Goal: Task Accomplishment & Management: Complete application form

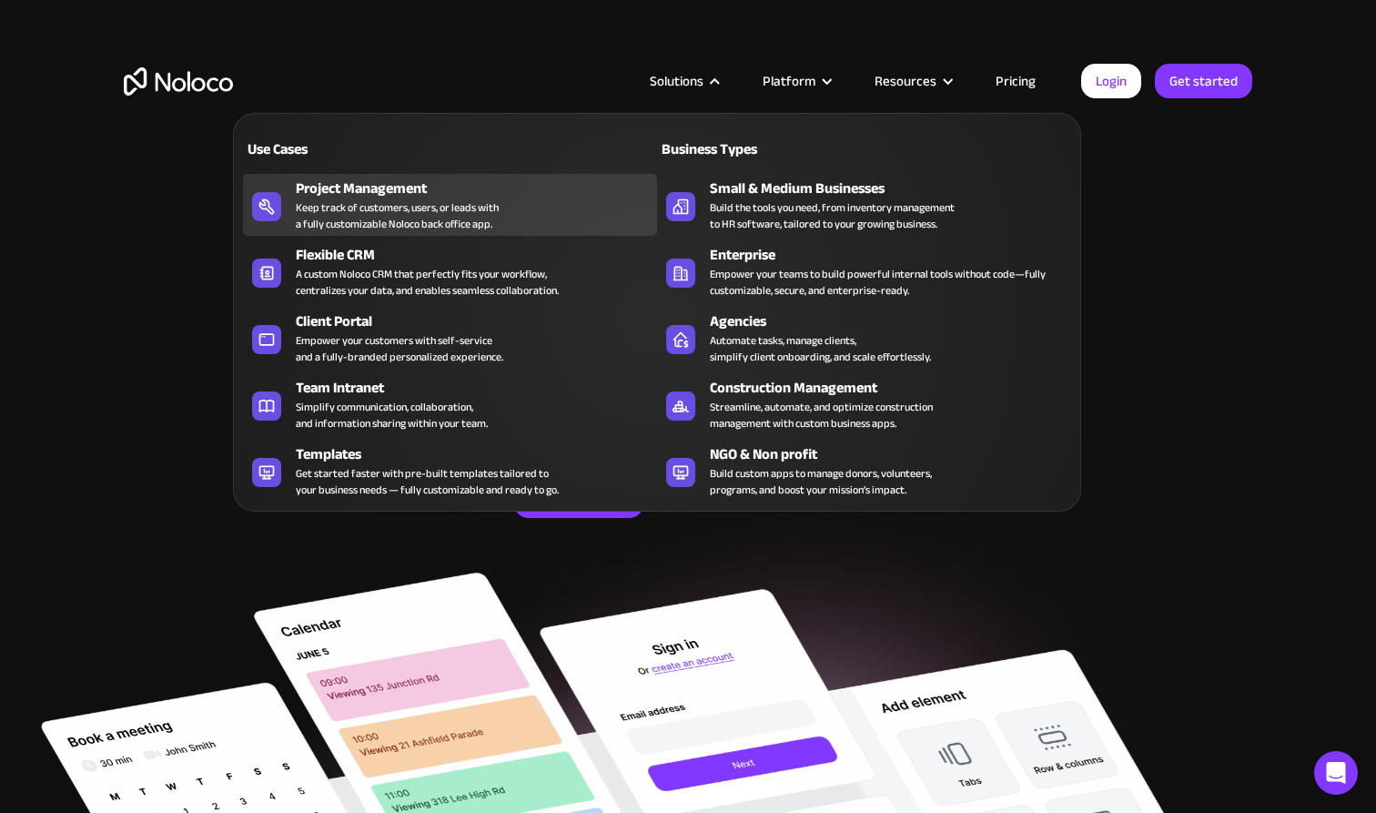
click at [427, 213] on div "Keep track of customers, users, or leads with a fully customizable Noloco back …" at bounding box center [397, 215] width 203 height 33
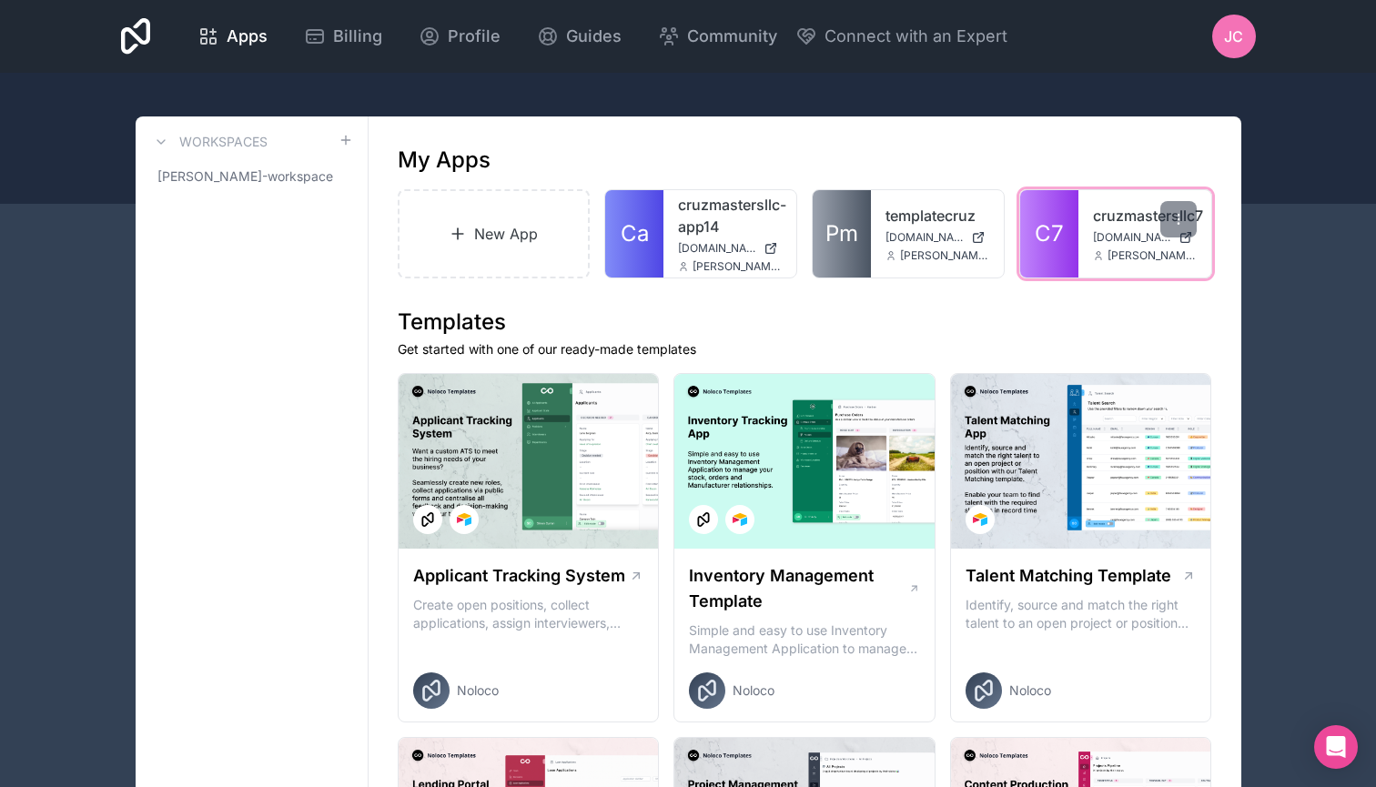
click at [1074, 220] on link "C7" at bounding box center [1049, 233] width 58 height 87
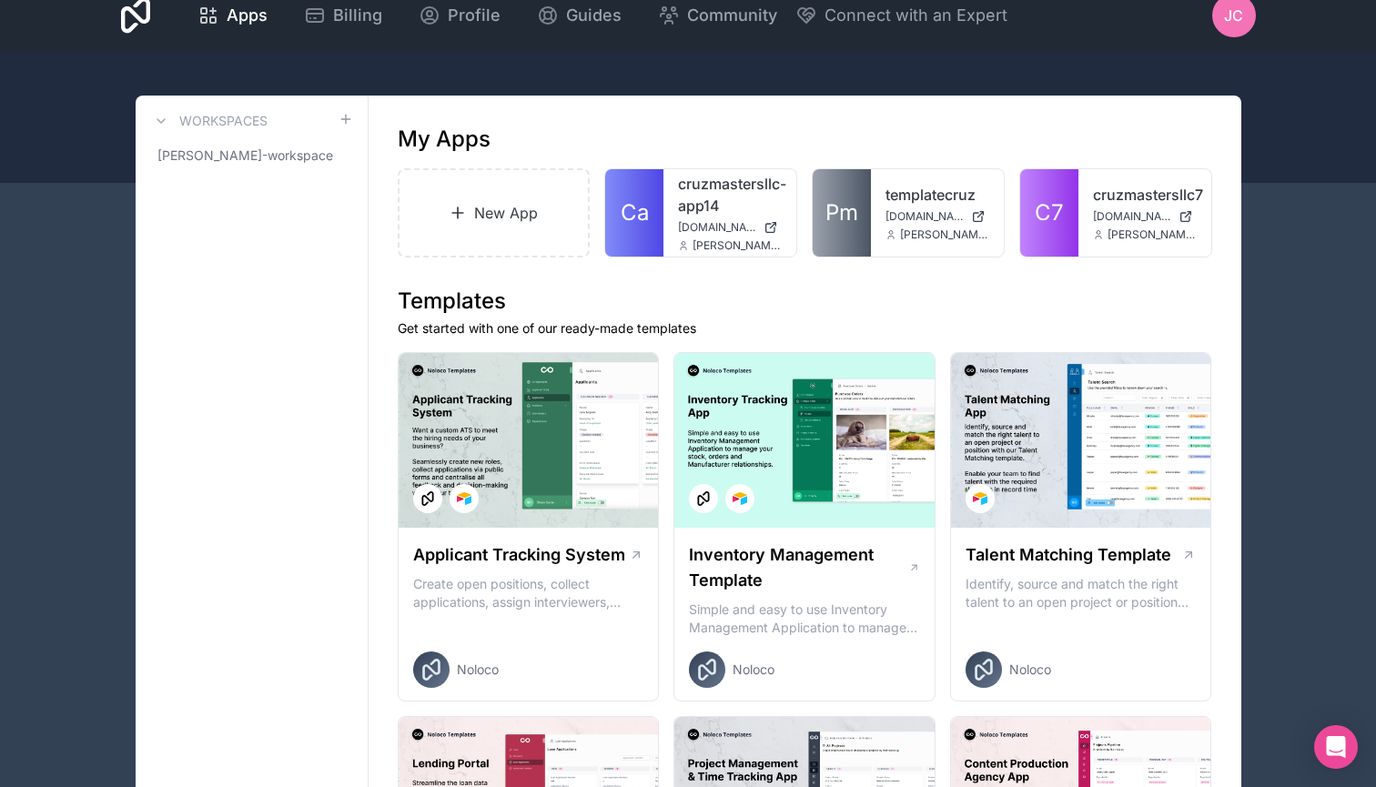
scroll to position [12, 0]
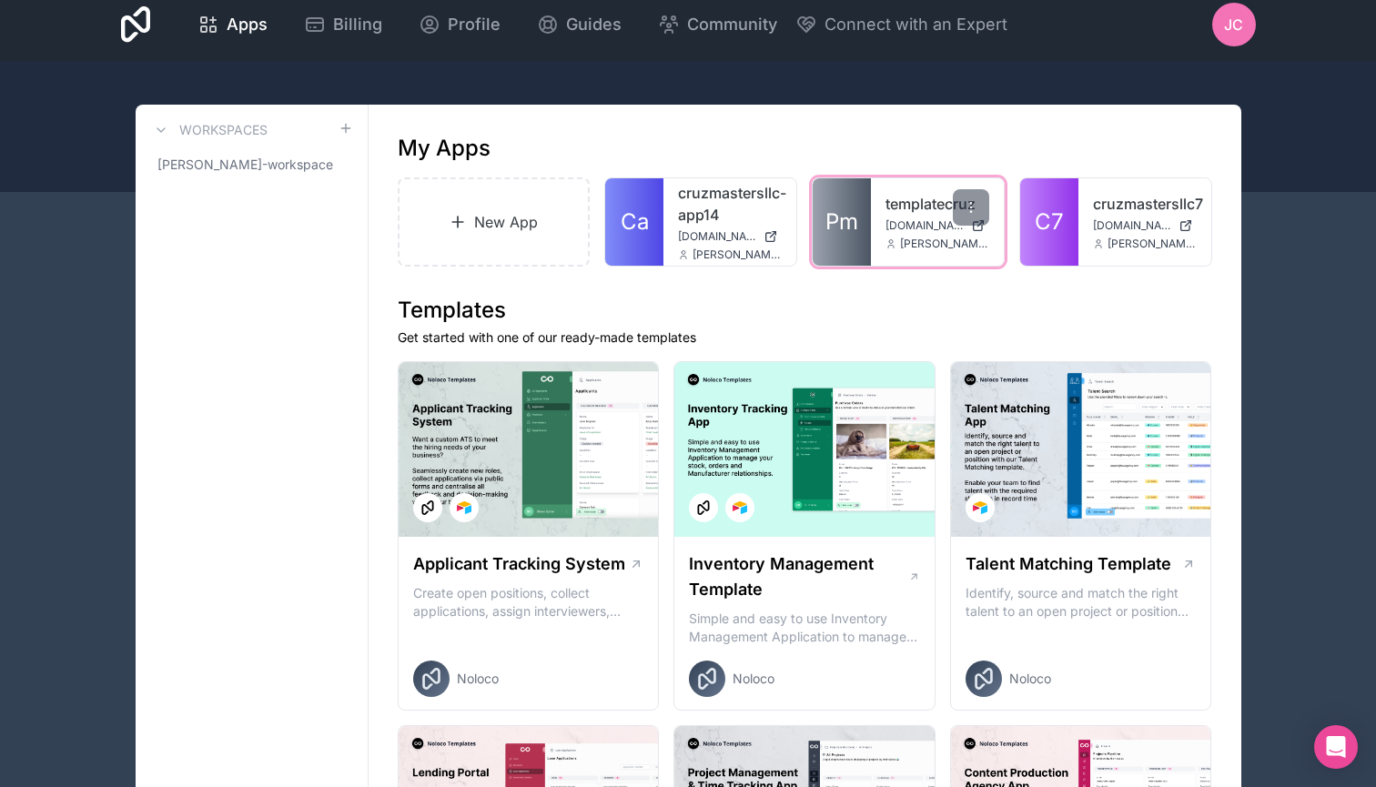
click at [889, 224] on span "templatecruz.noloco.co" at bounding box center [924, 225] width 78 height 15
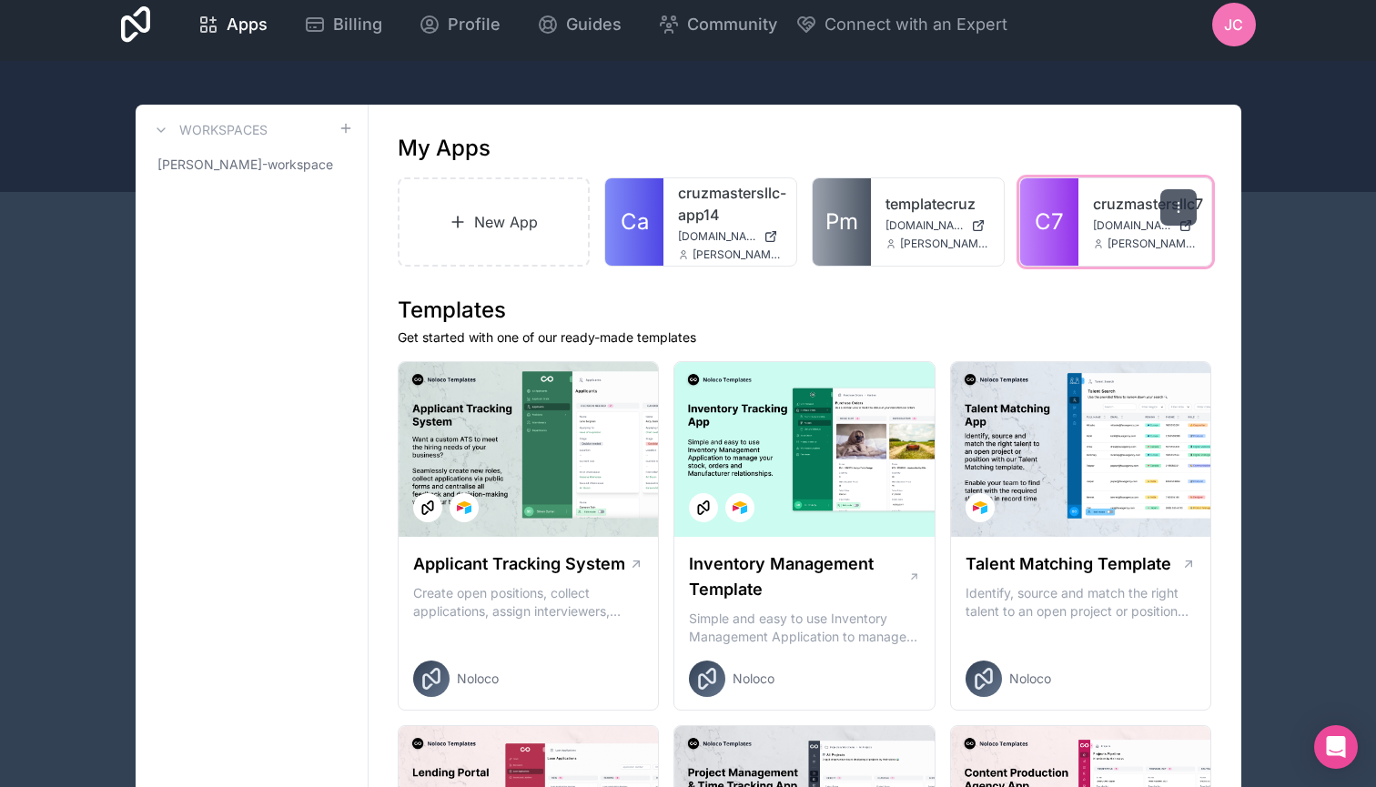
click at [1172, 210] on icon at bounding box center [1178, 207] width 15 height 15
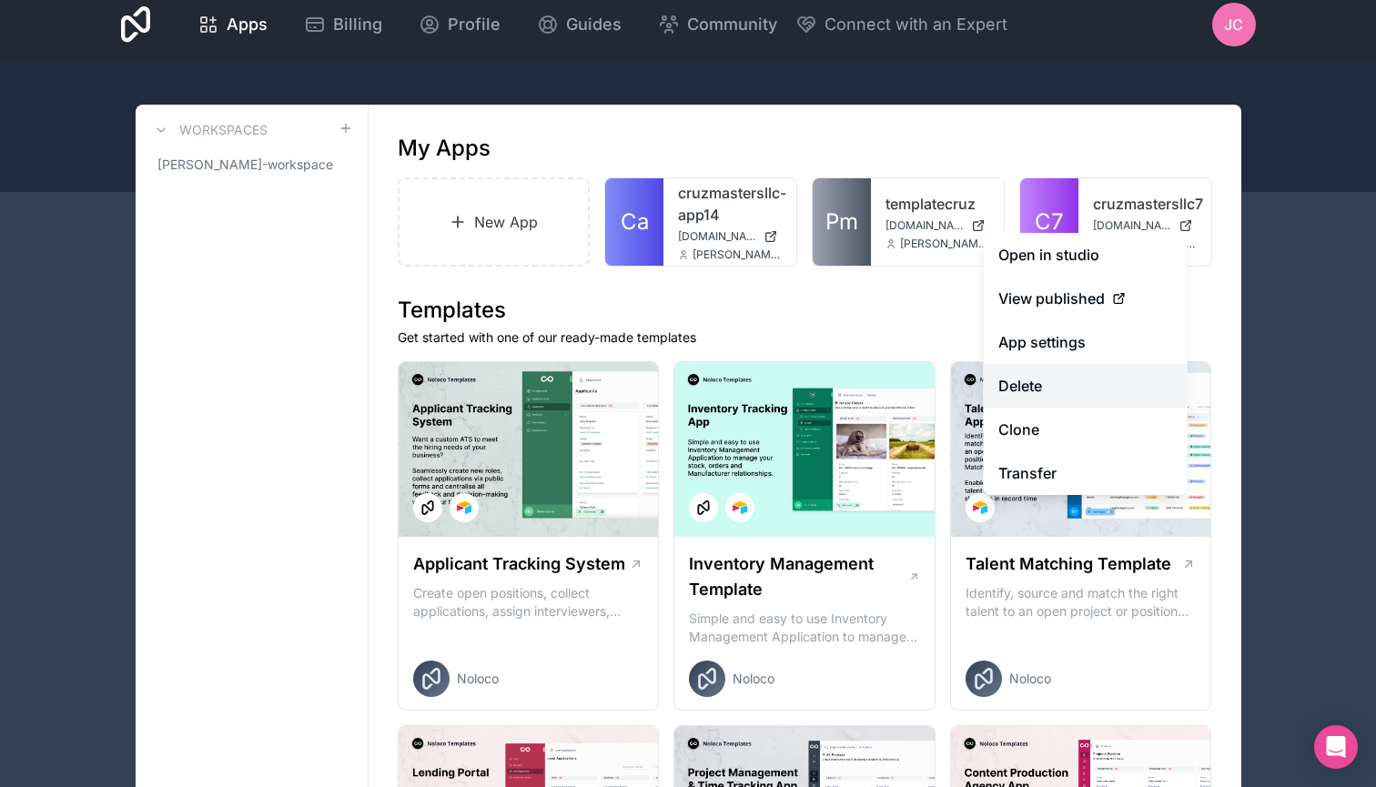
click at [1050, 394] on button "Delete" at bounding box center [1086, 386] width 204 height 44
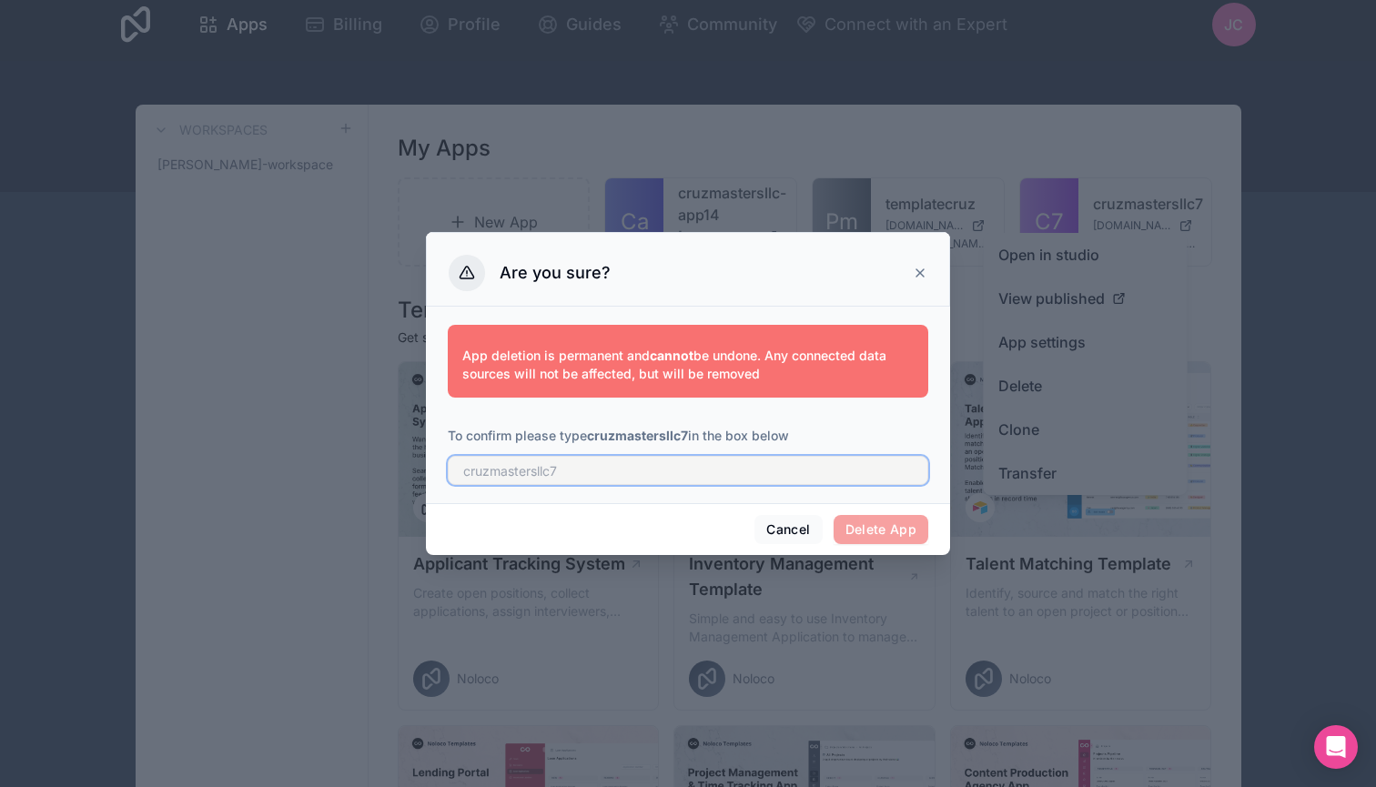
click at [764, 477] on input "text" at bounding box center [688, 470] width 480 height 29
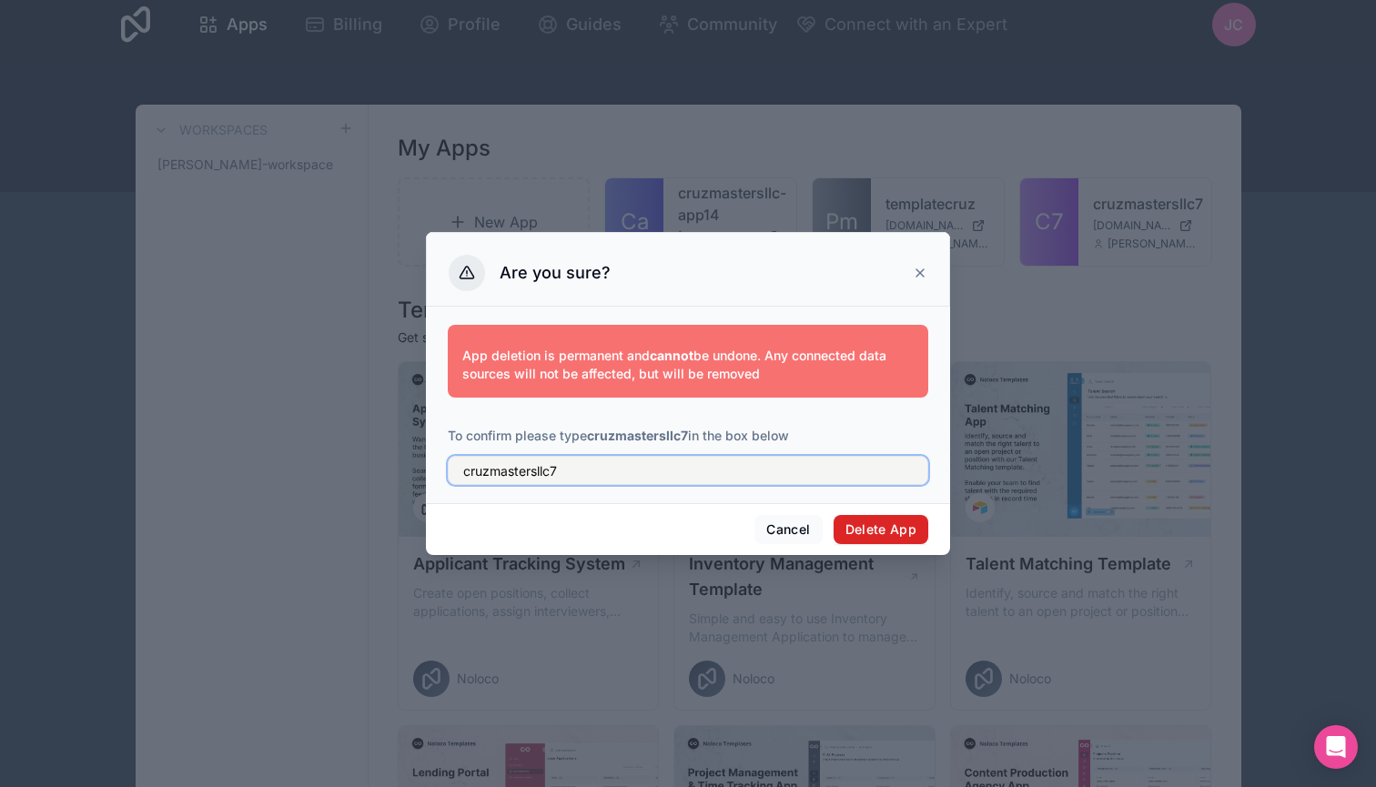
type input "cruzmastersllc7"
click at [864, 523] on button "Delete App" at bounding box center [881, 529] width 96 height 29
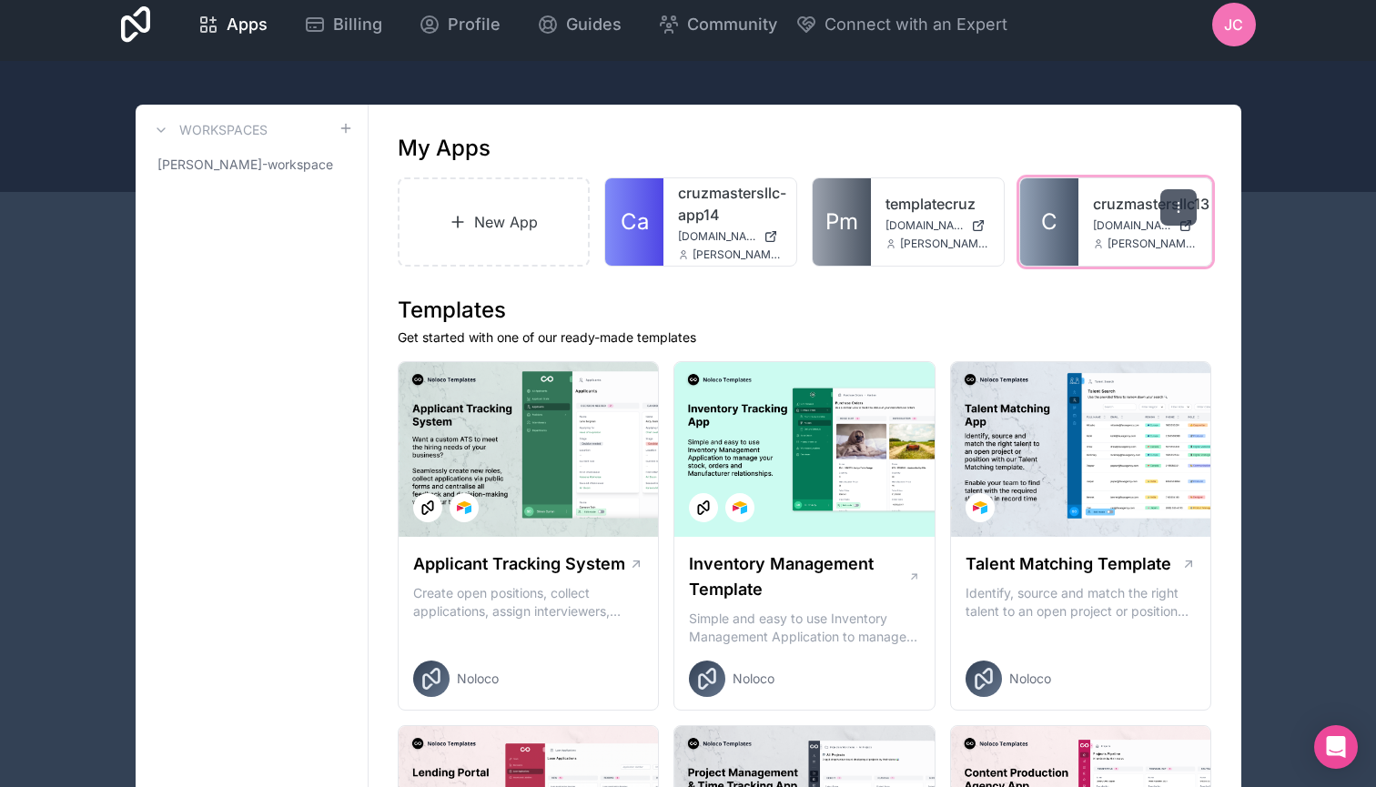
click at [1172, 210] on icon at bounding box center [1178, 207] width 15 height 15
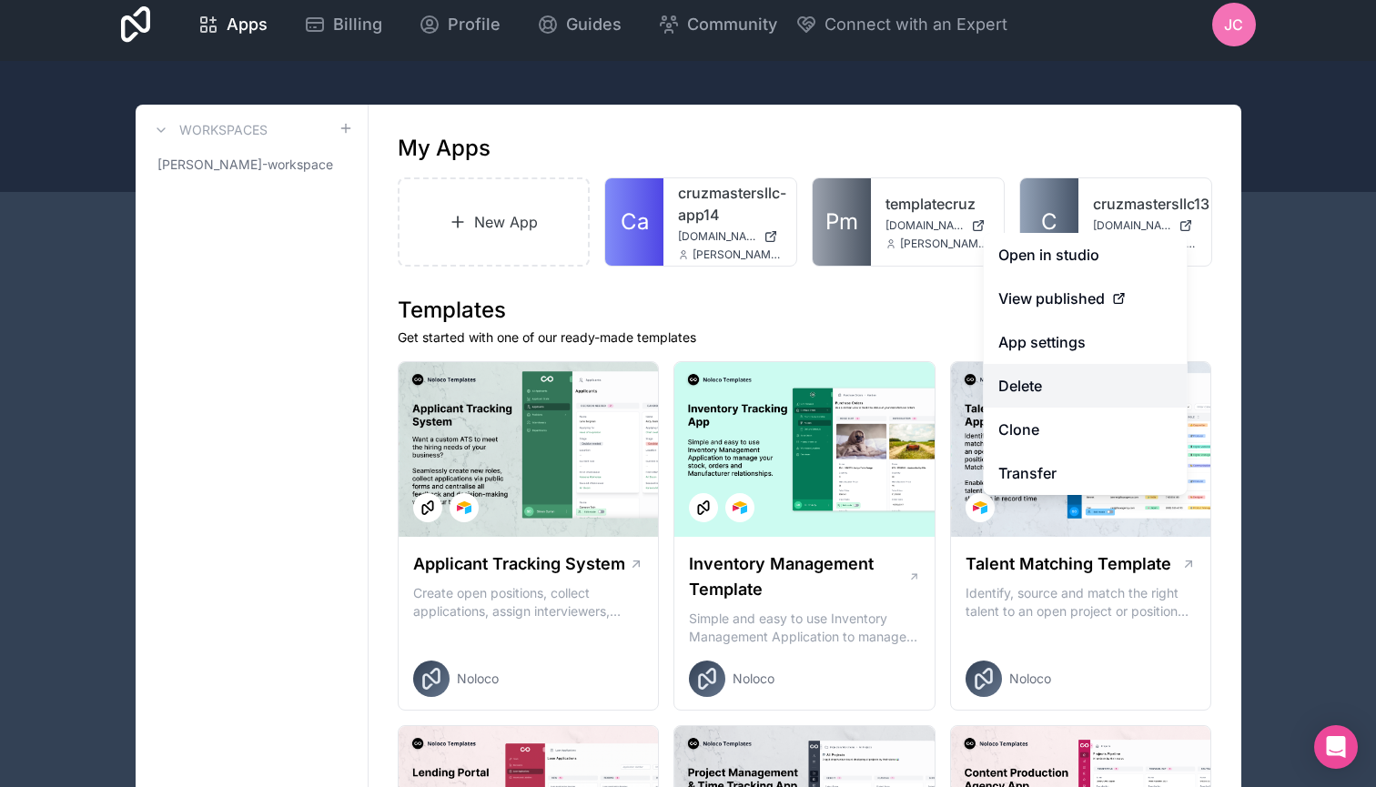
click at [1053, 380] on button "Delete" at bounding box center [1086, 386] width 204 height 44
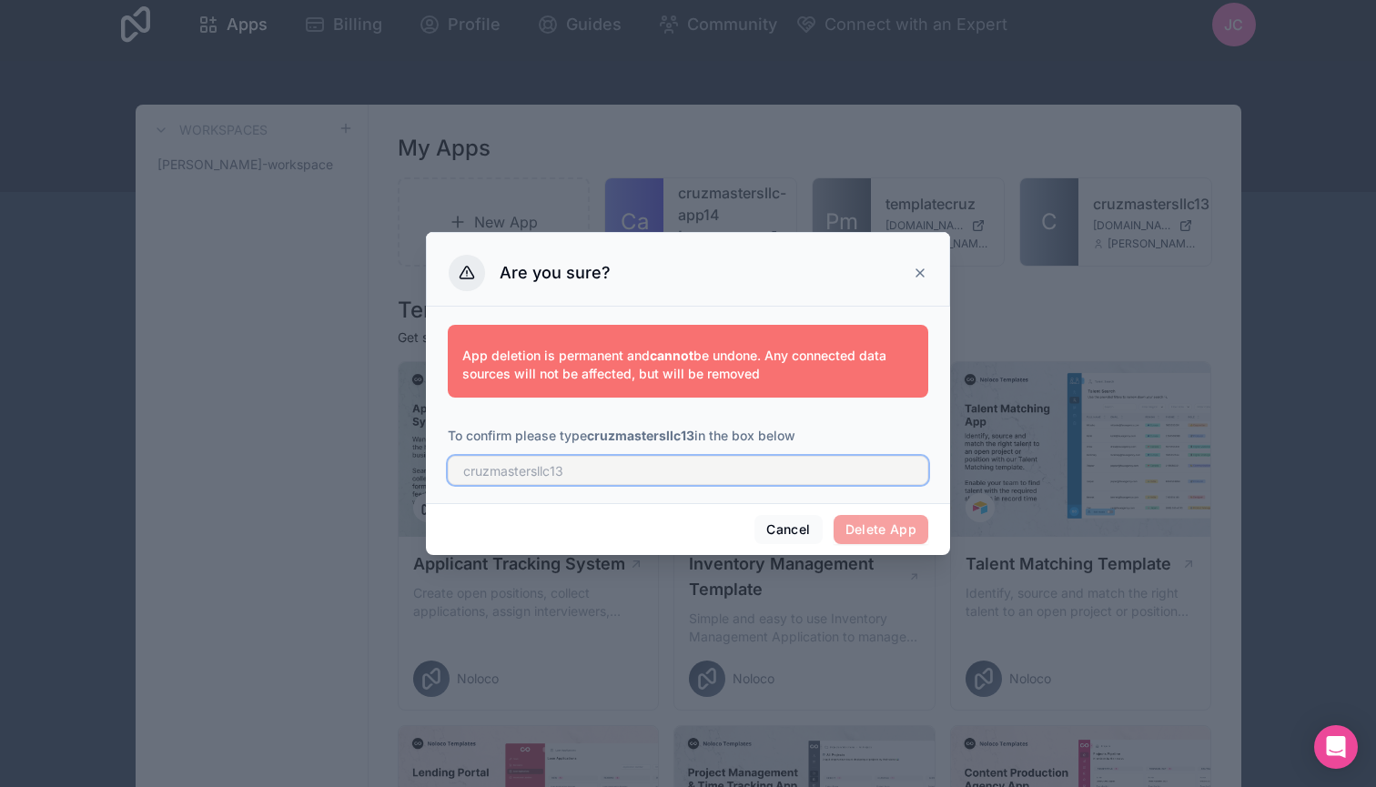
click at [808, 465] on input "text" at bounding box center [688, 470] width 480 height 29
type input "cruzmastersllc13"
click at [899, 536] on button "Delete App" at bounding box center [881, 529] width 96 height 29
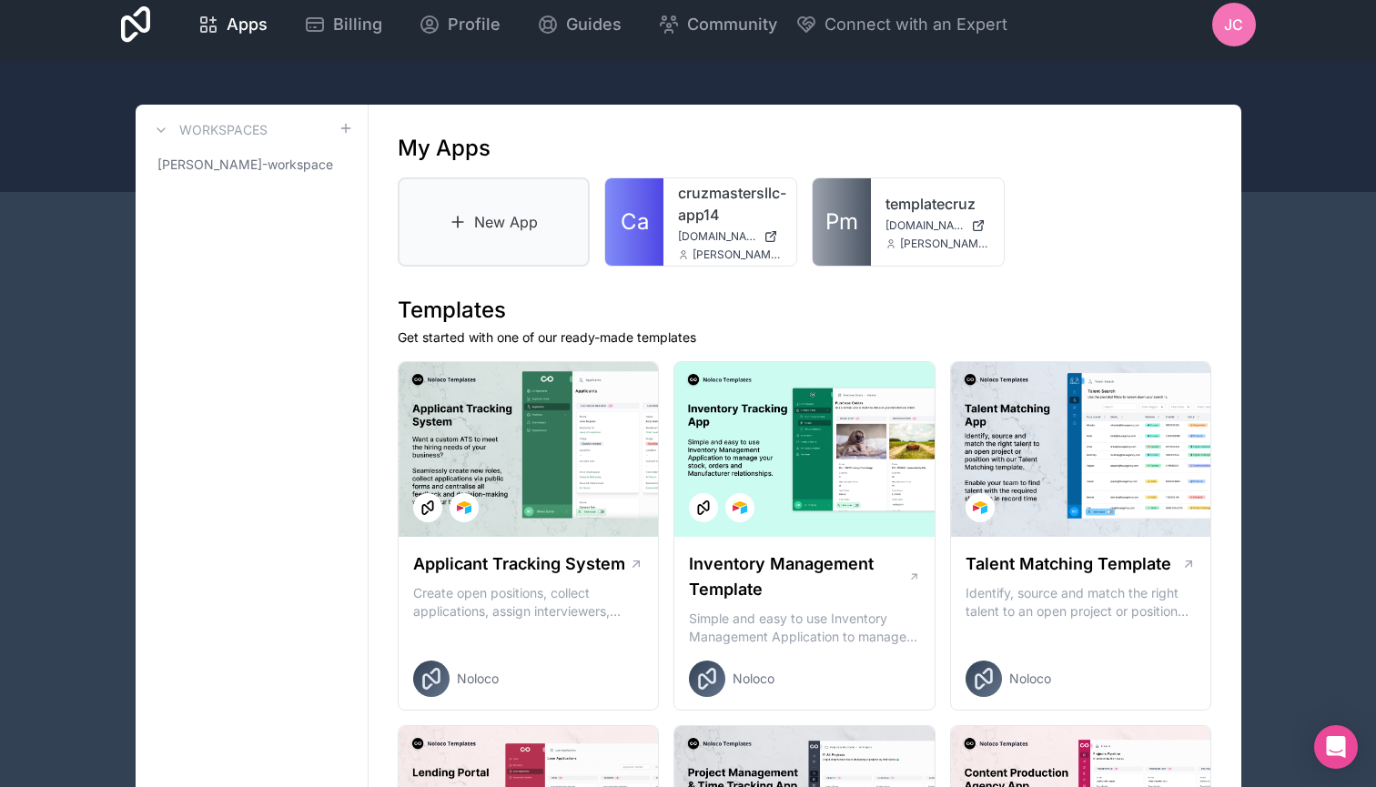
click at [471, 227] on link "New App" at bounding box center [494, 221] width 193 height 89
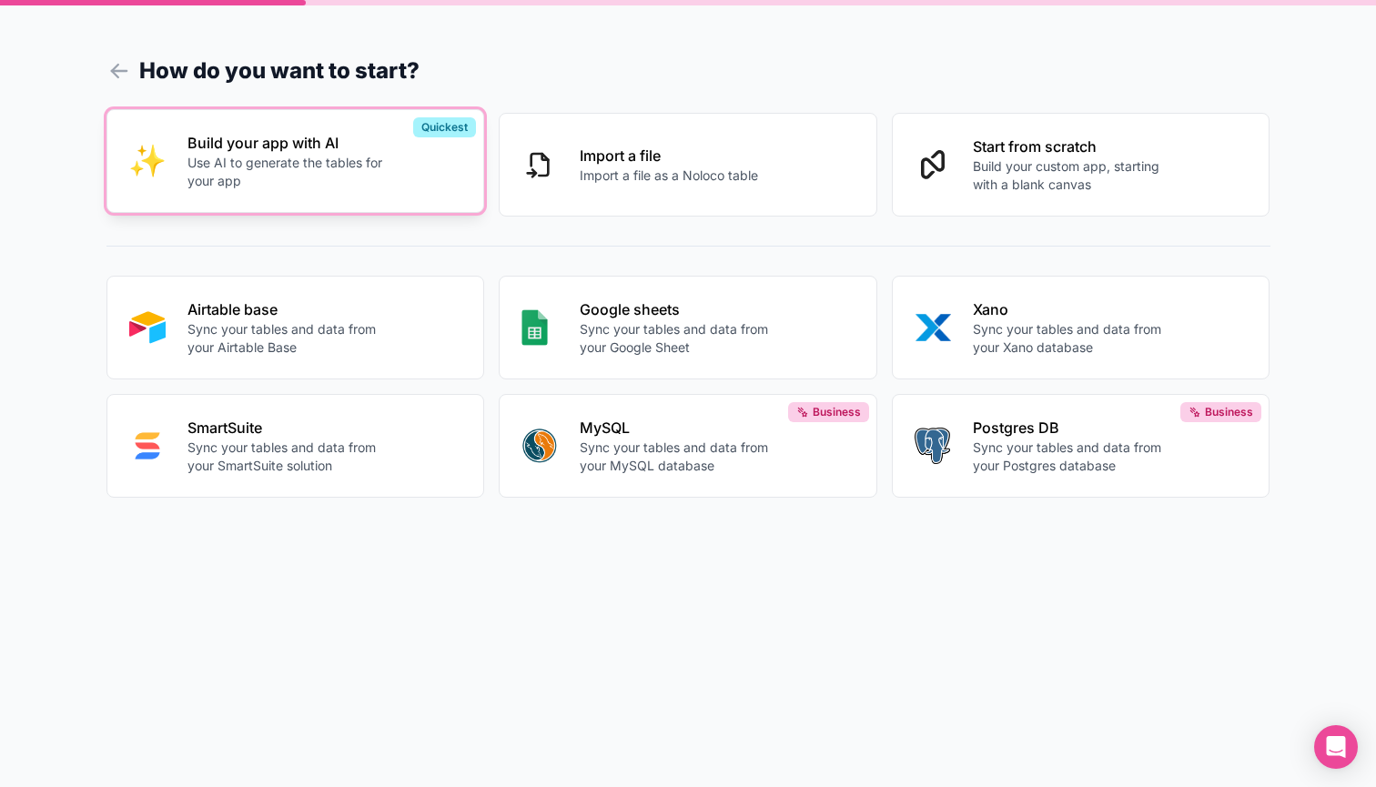
click at [374, 178] on p "Use AI to generate the tables for your app" at bounding box center [288, 172] width 202 height 36
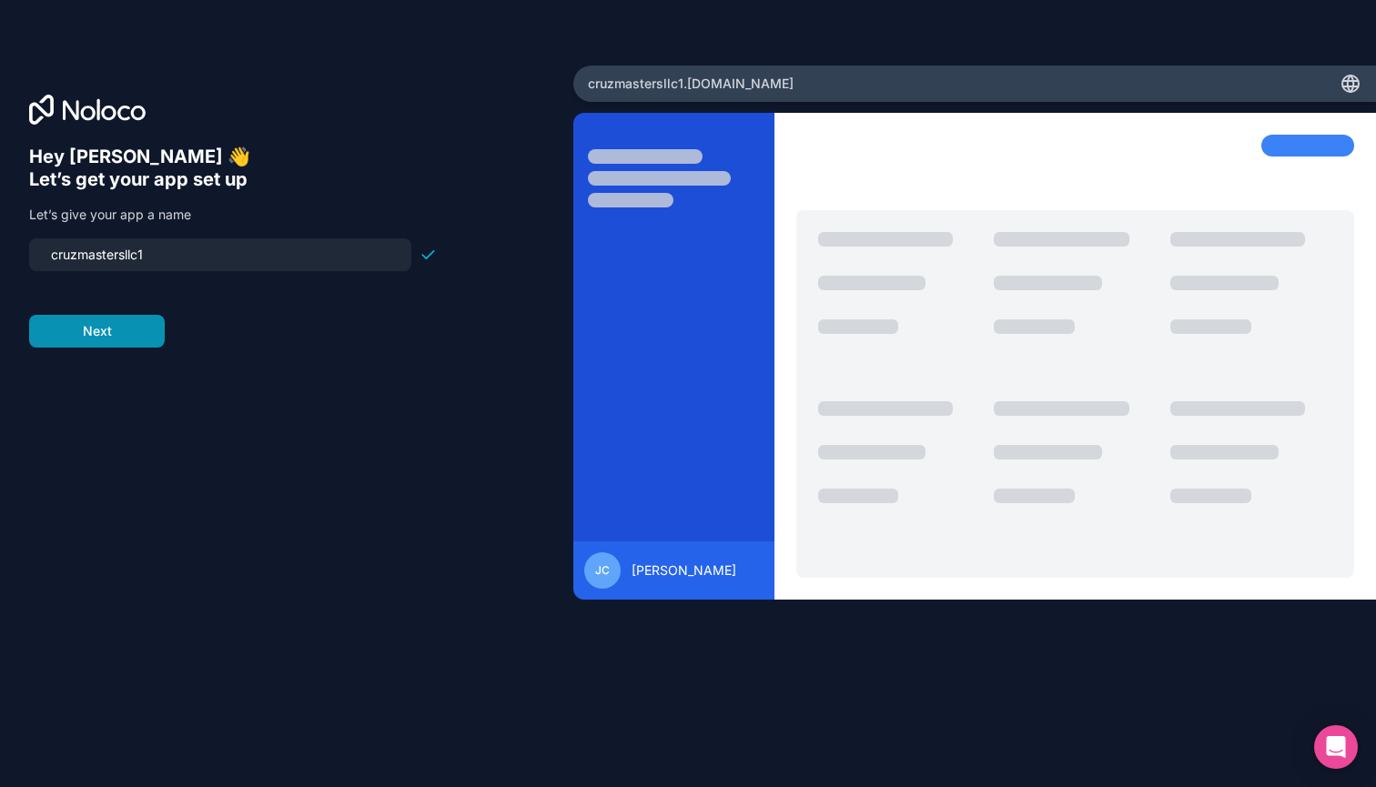
type input "cruzmastersllc1"
click at [157, 336] on button "Next" at bounding box center [97, 331] width 136 height 33
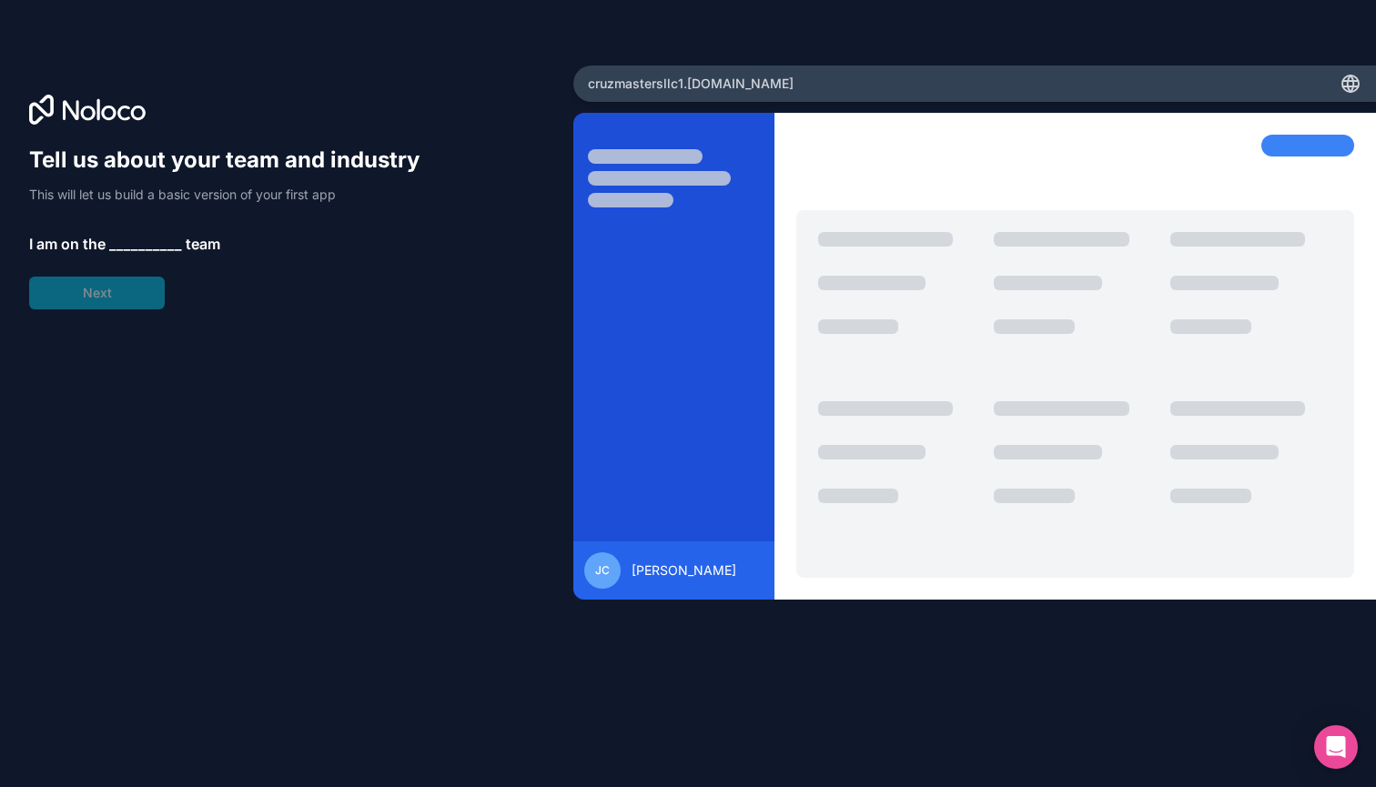
click at [145, 244] on span "__________" at bounding box center [145, 244] width 73 height 22
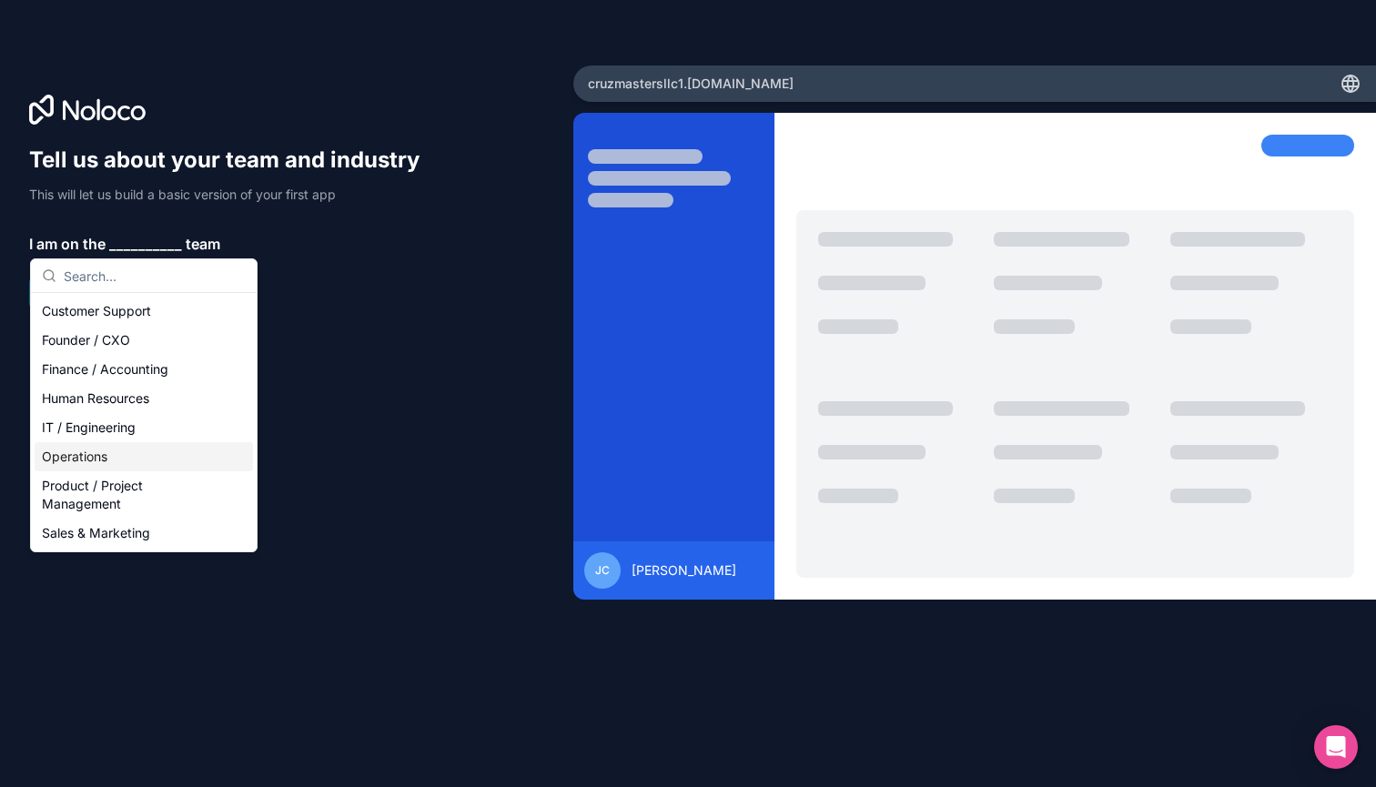
click at [93, 452] on div "Operations" at bounding box center [144, 456] width 218 height 29
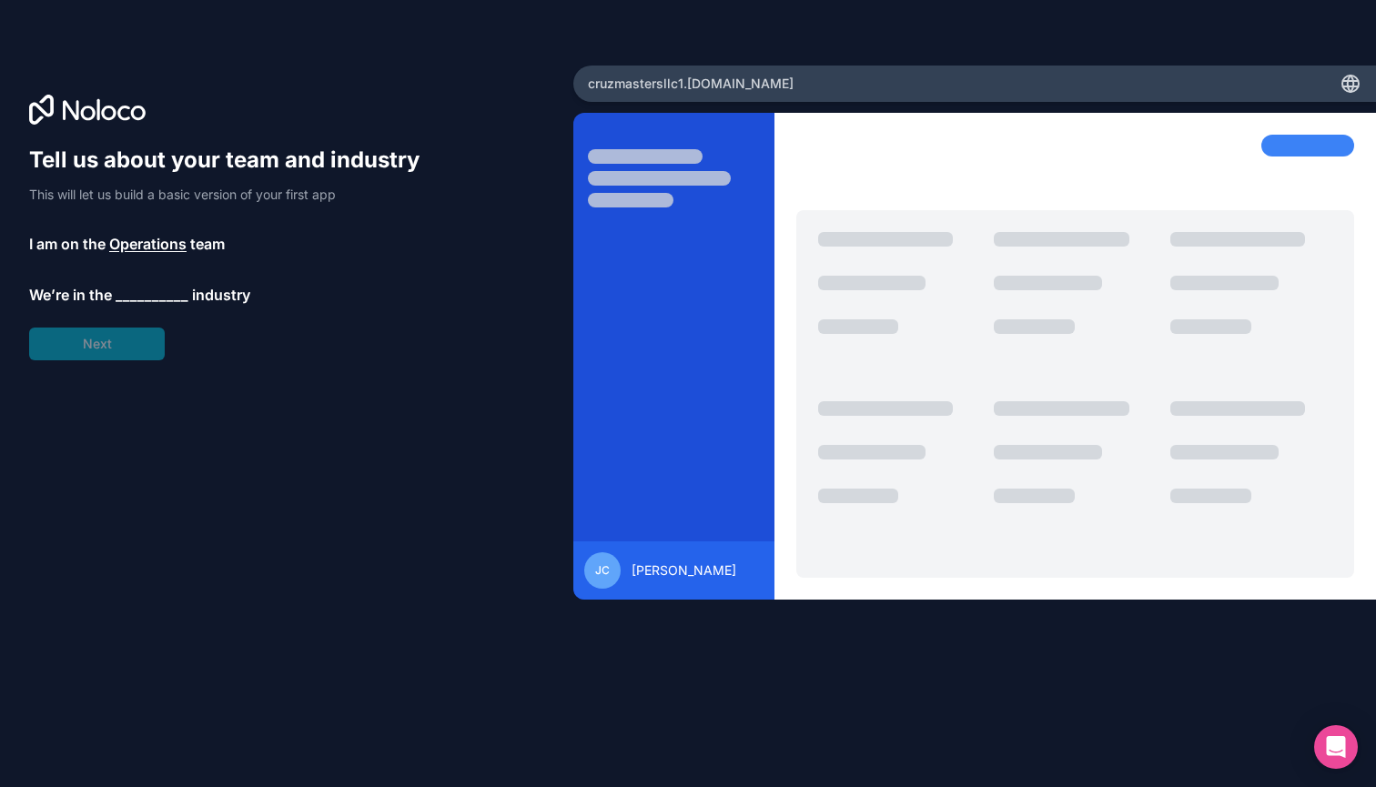
click at [139, 290] on span "__________" at bounding box center [152, 295] width 73 height 22
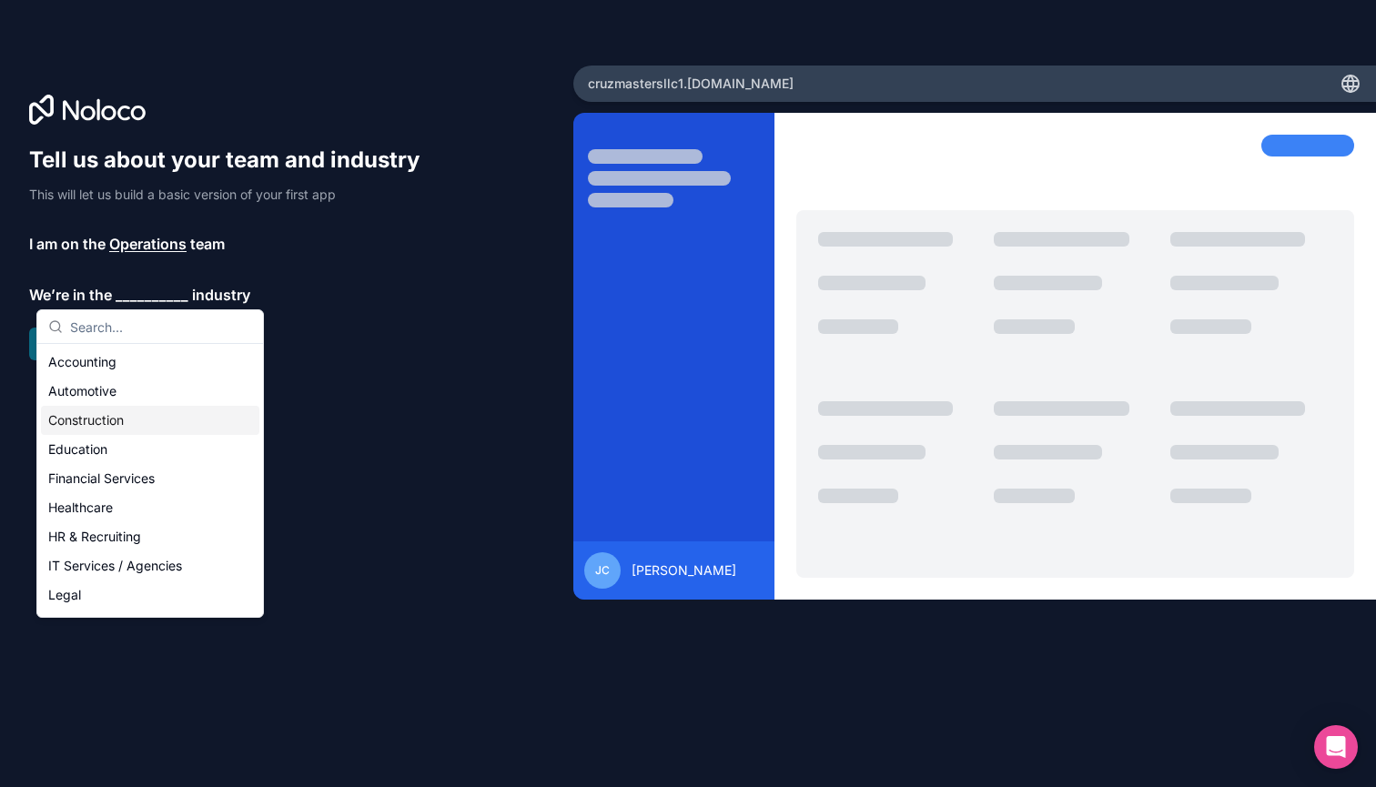
click at [98, 419] on div "Construction" at bounding box center [150, 420] width 218 height 29
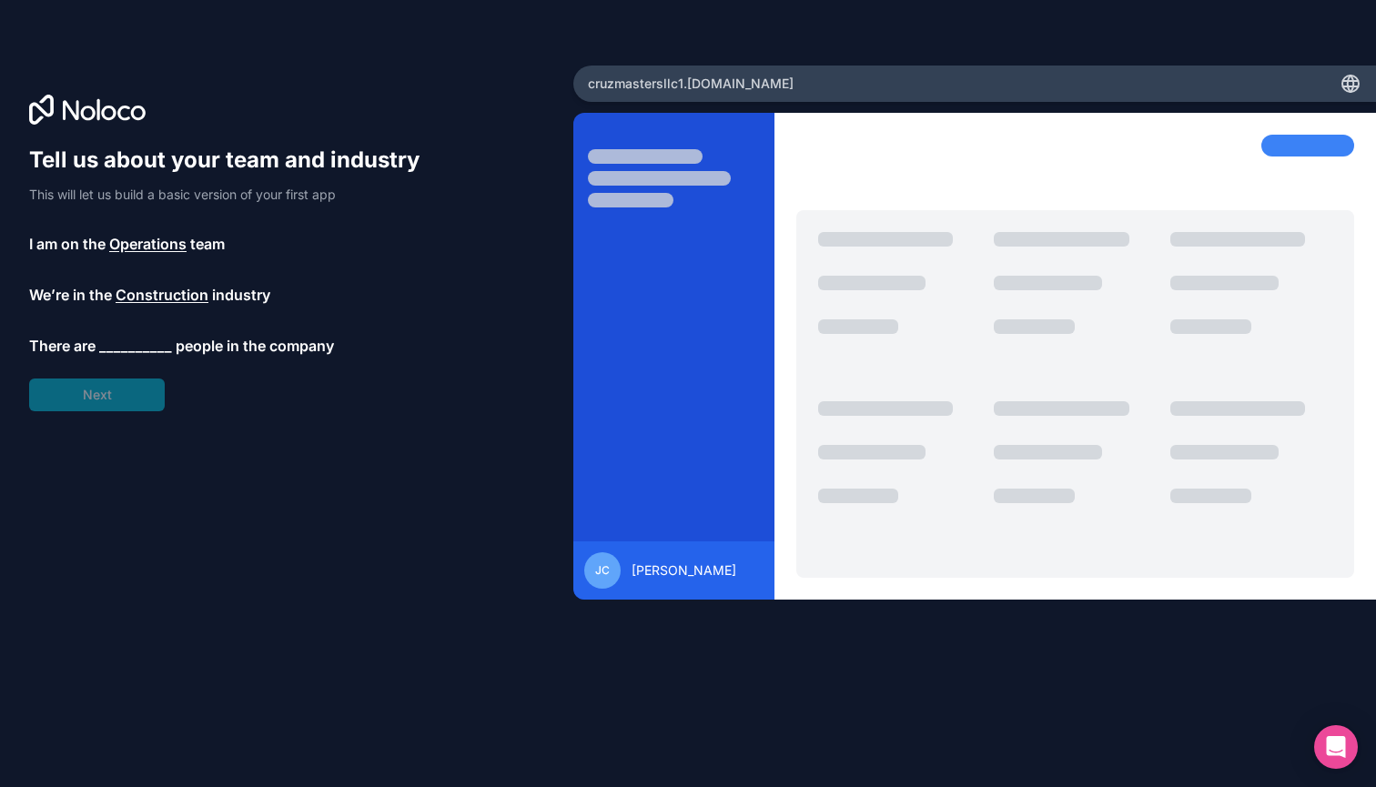
click at [130, 338] on span "__________" at bounding box center [135, 346] width 73 height 22
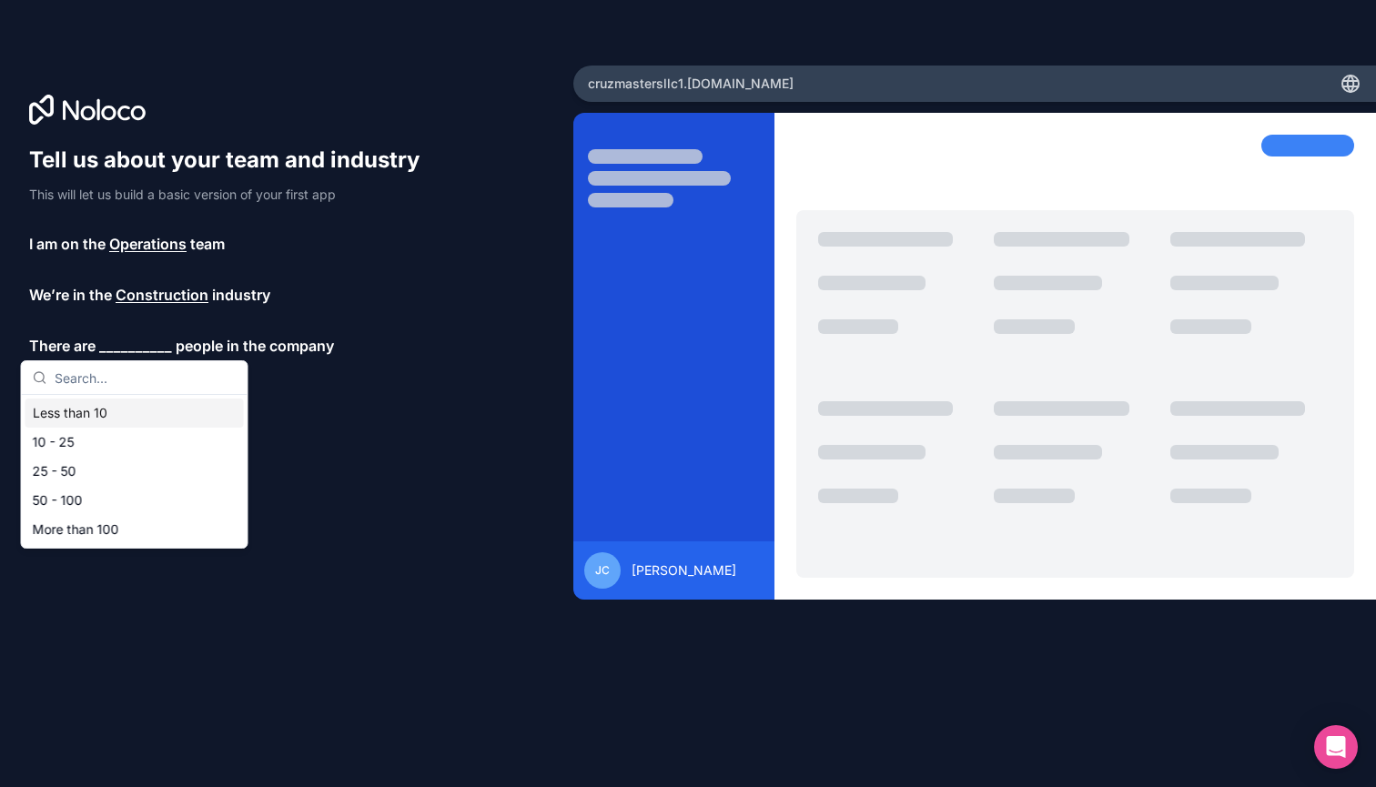
click at [91, 420] on div "Less than 10" at bounding box center [134, 413] width 218 height 29
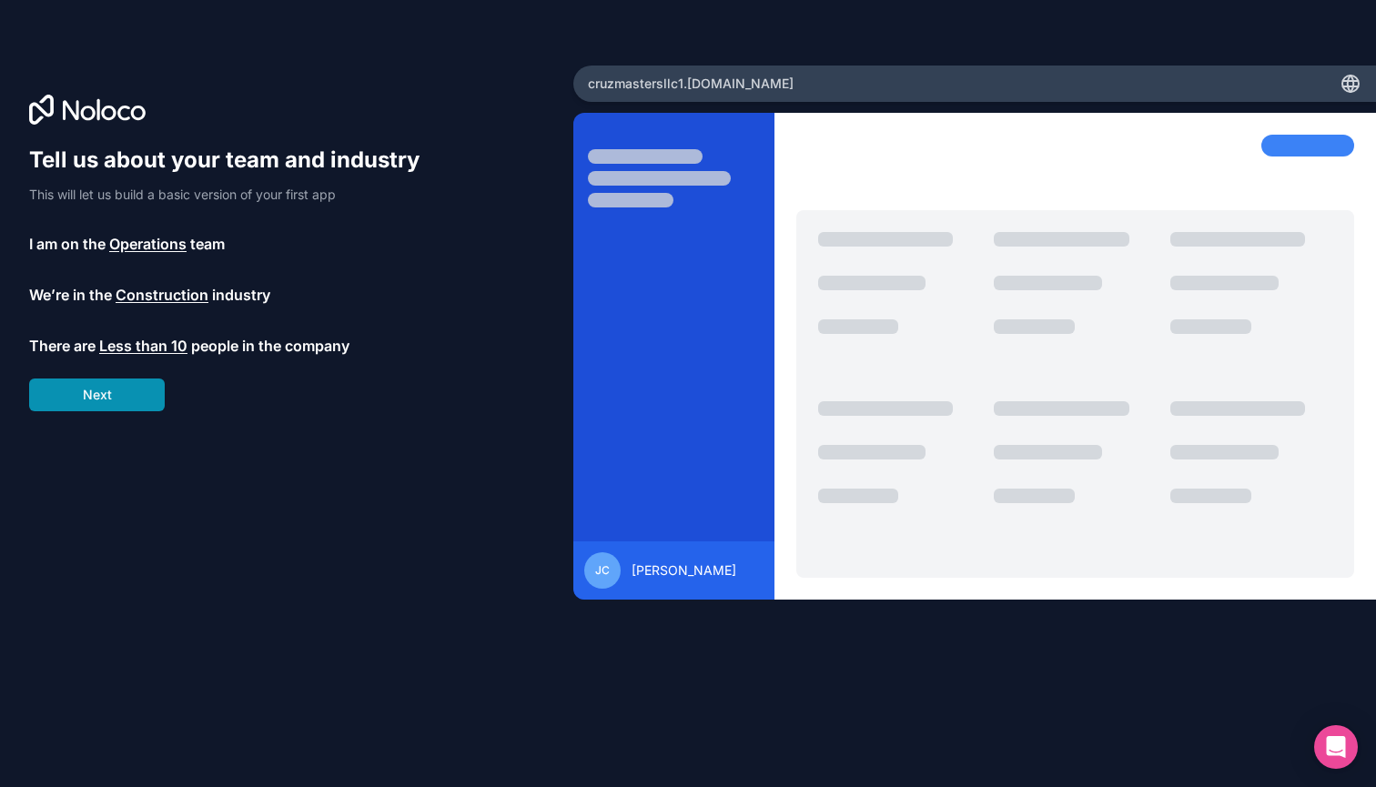
click at [102, 399] on button "Next" at bounding box center [97, 395] width 136 height 33
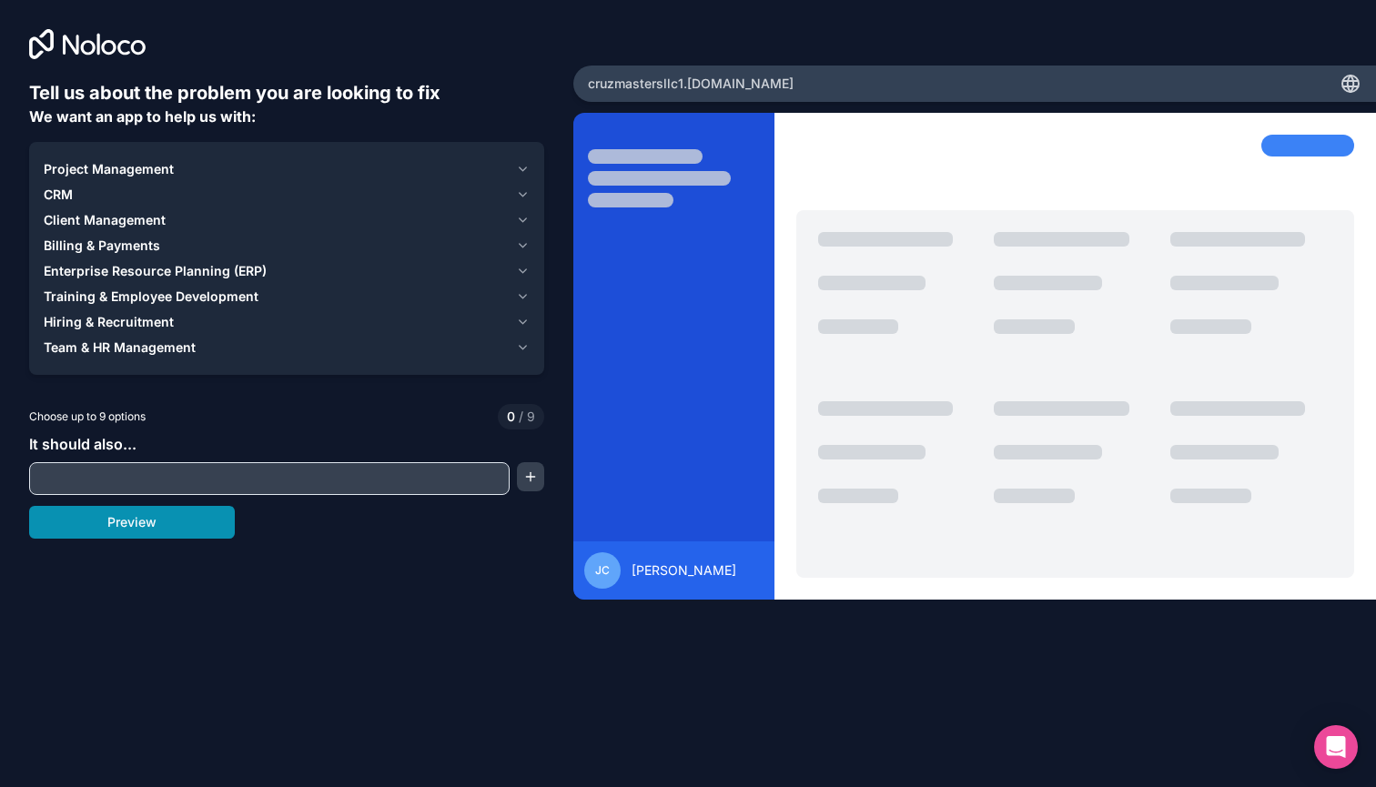
click at [124, 519] on button "Preview" at bounding box center [132, 522] width 206 height 33
click at [523, 169] on icon "button" at bounding box center [523, 169] width 14 height 15
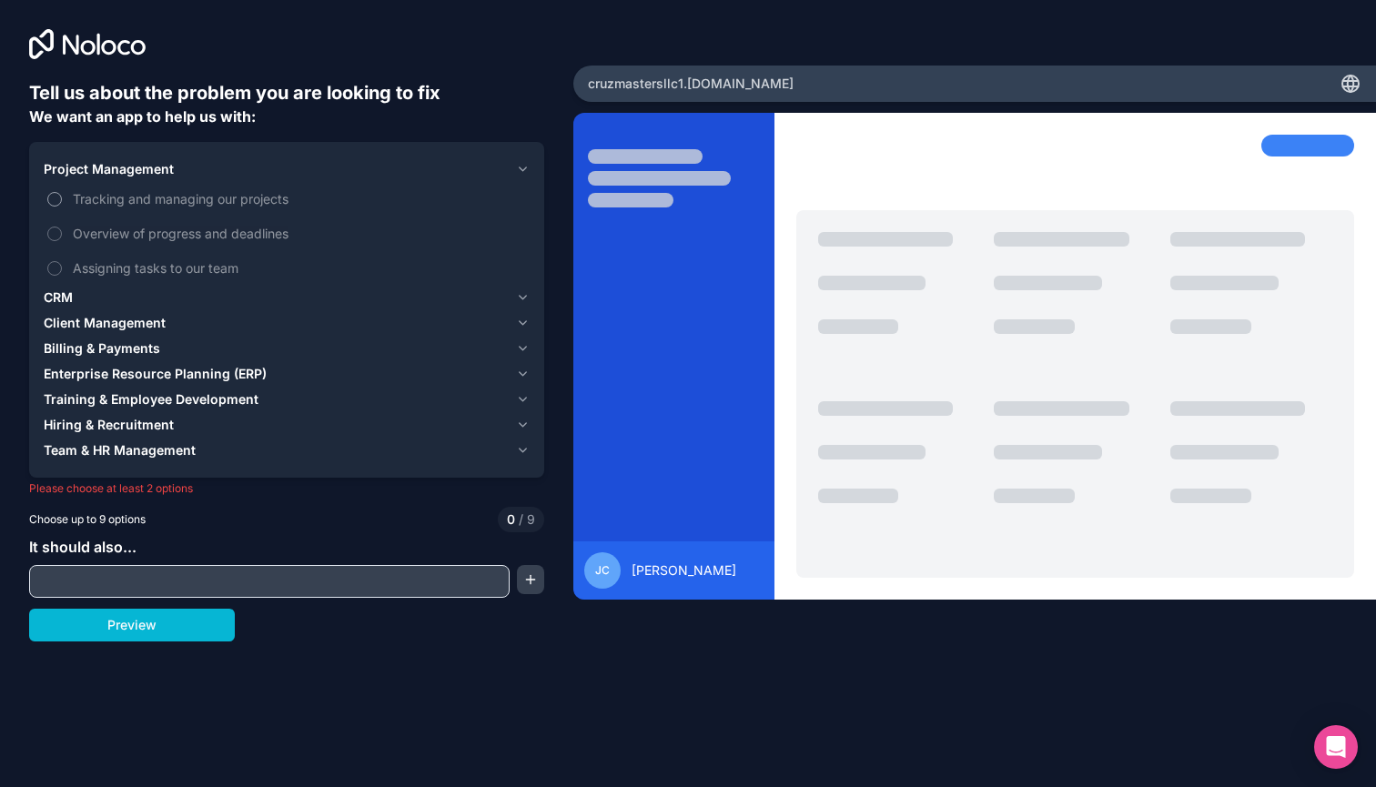
click at [57, 197] on button "Tracking and managing our projects" at bounding box center [54, 199] width 15 height 15
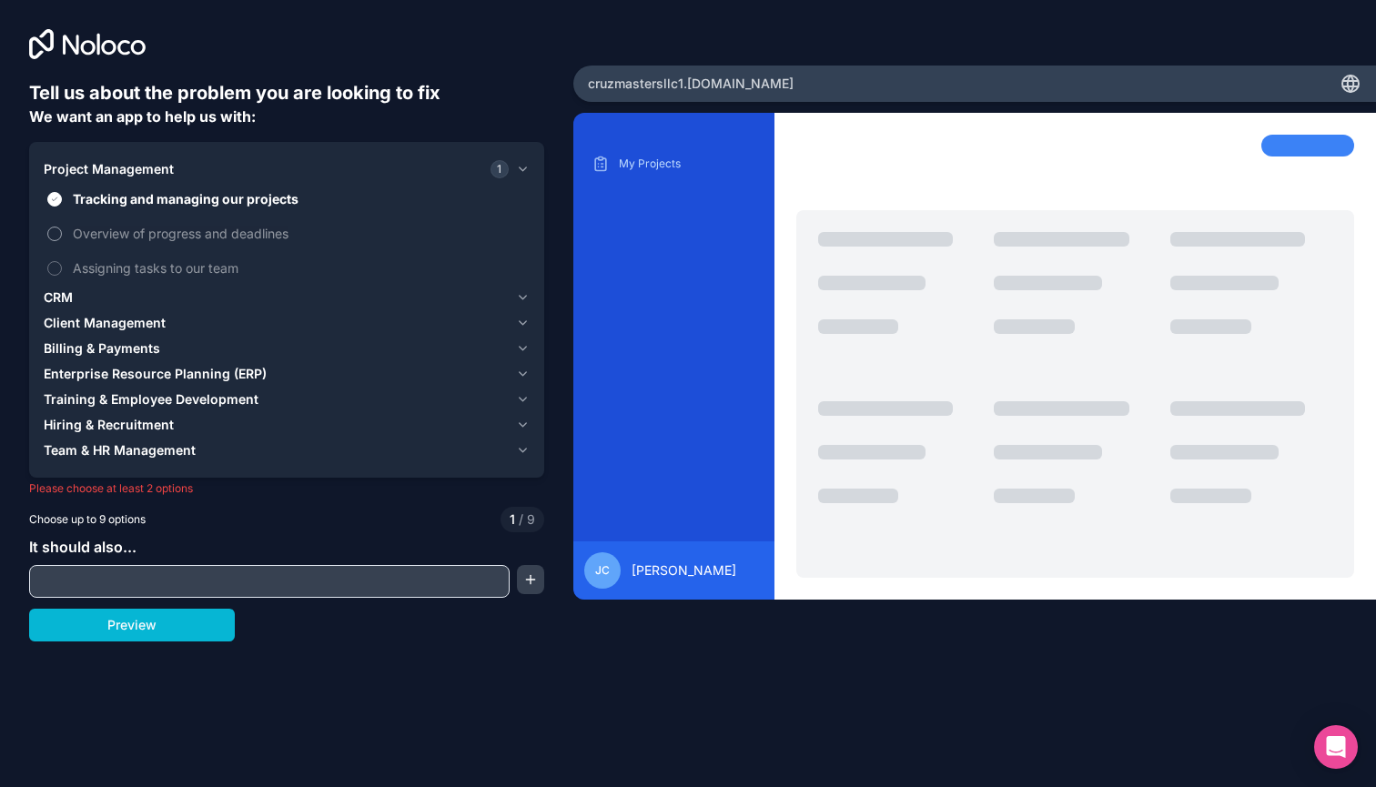
click at [54, 238] on button "Overview of progress and deadlines" at bounding box center [54, 234] width 15 height 15
click at [98, 575] on input "text" at bounding box center [269, 581] width 471 height 25
type input "upload documents"
click at [524, 581] on button "button" at bounding box center [530, 579] width 27 height 29
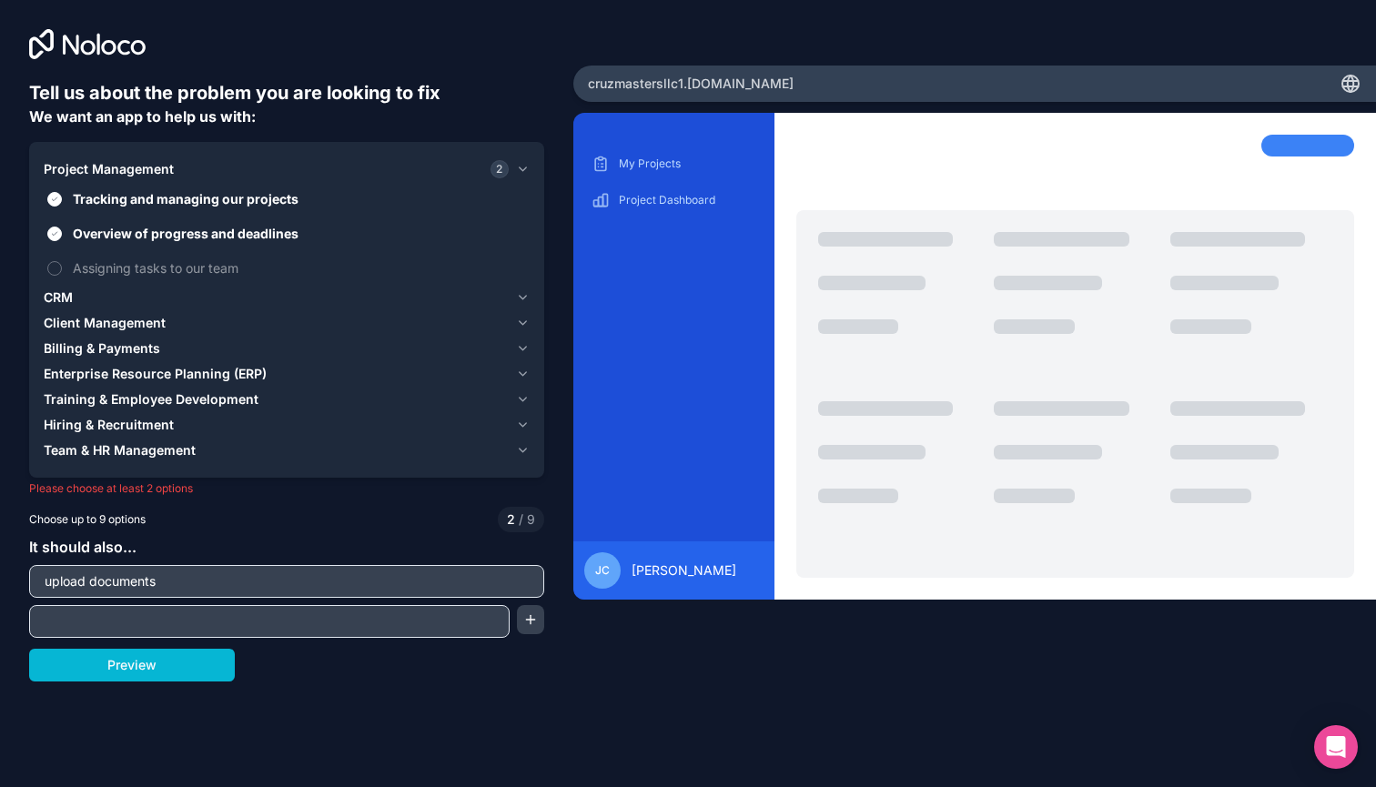
click at [394, 609] on input "text" at bounding box center [269, 621] width 471 height 25
type input "upload pictures"
click at [532, 615] on button "button" at bounding box center [530, 619] width 27 height 29
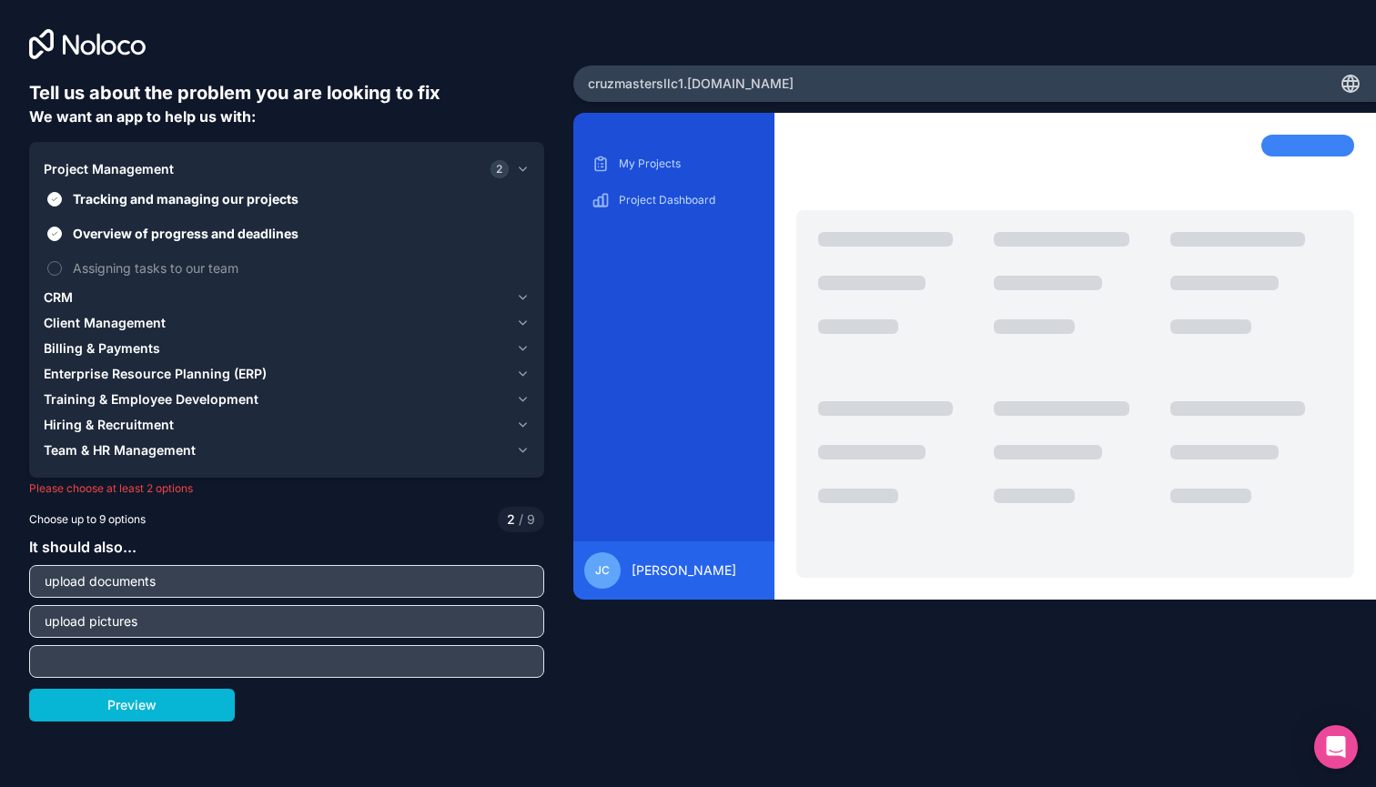
click at [467, 661] on input "text" at bounding box center [287, 661] width 506 height 25
type input "c"
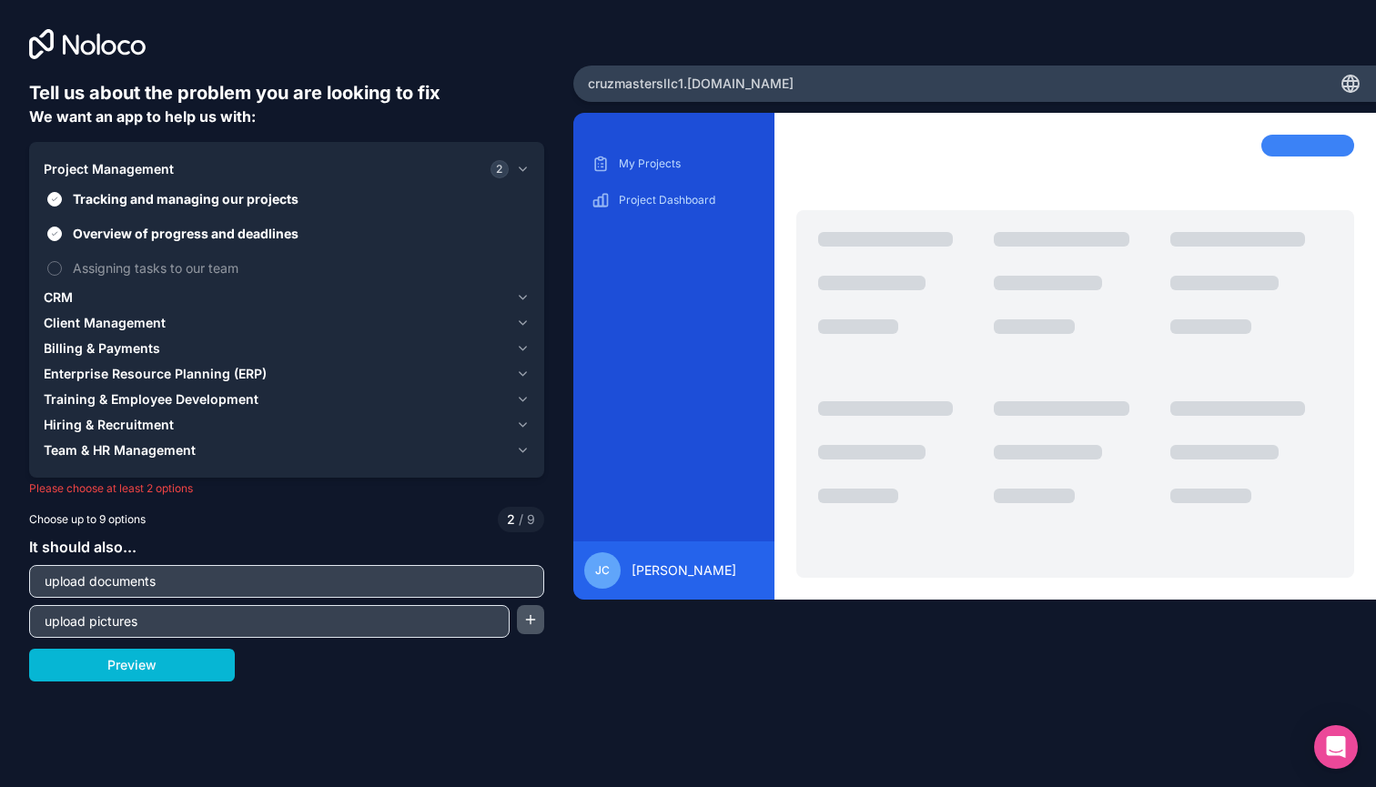
click at [534, 627] on button "button" at bounding box center [530, 619] width 27 height 29
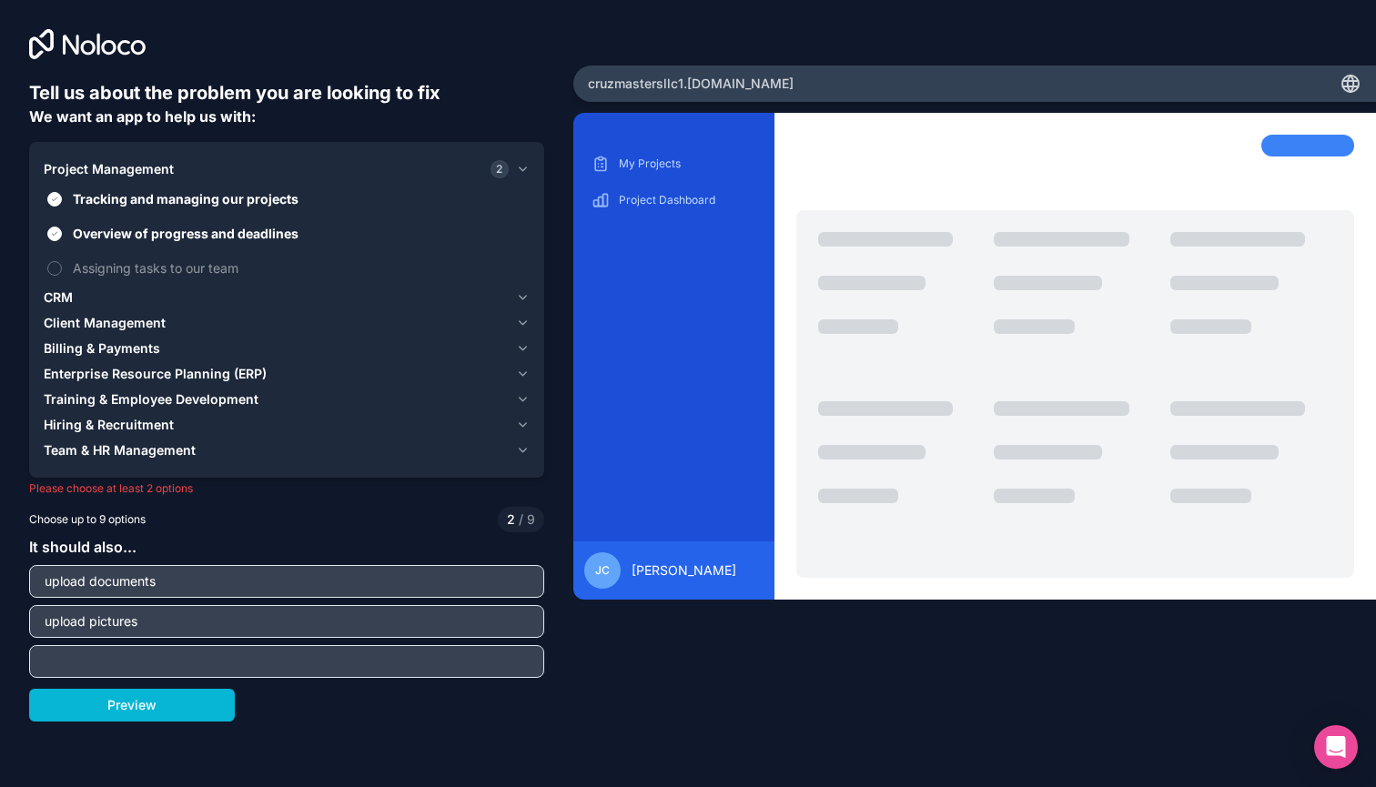
click at [453, 650] on input "text" at bounding box center [287, 661] width 506 height 25
type input "Create job reports"
click at [203, 711] on button "Preview" at bounding box center [132, 705] width 206 height 33
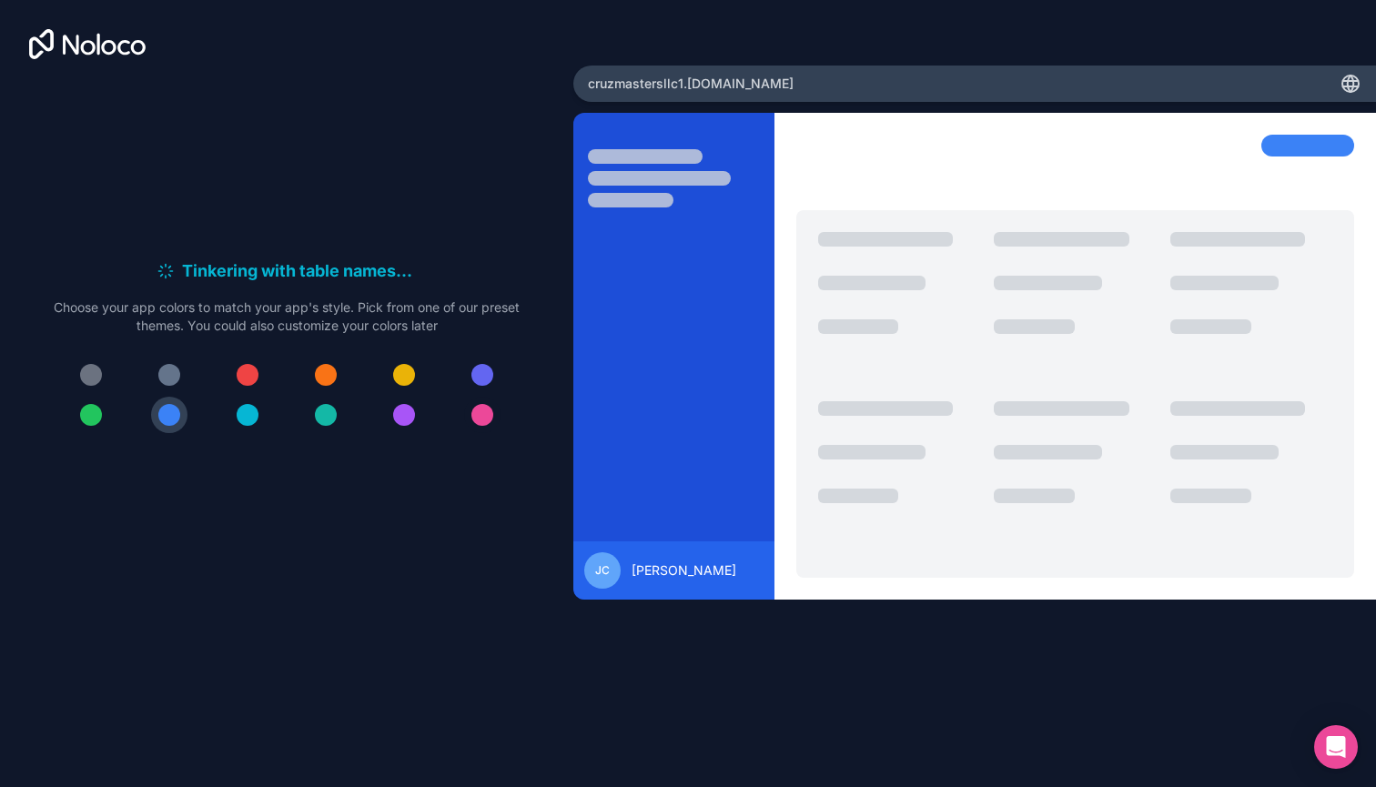
click at [477, 430] on button at bounding box center [482, 415] width 36 height 36
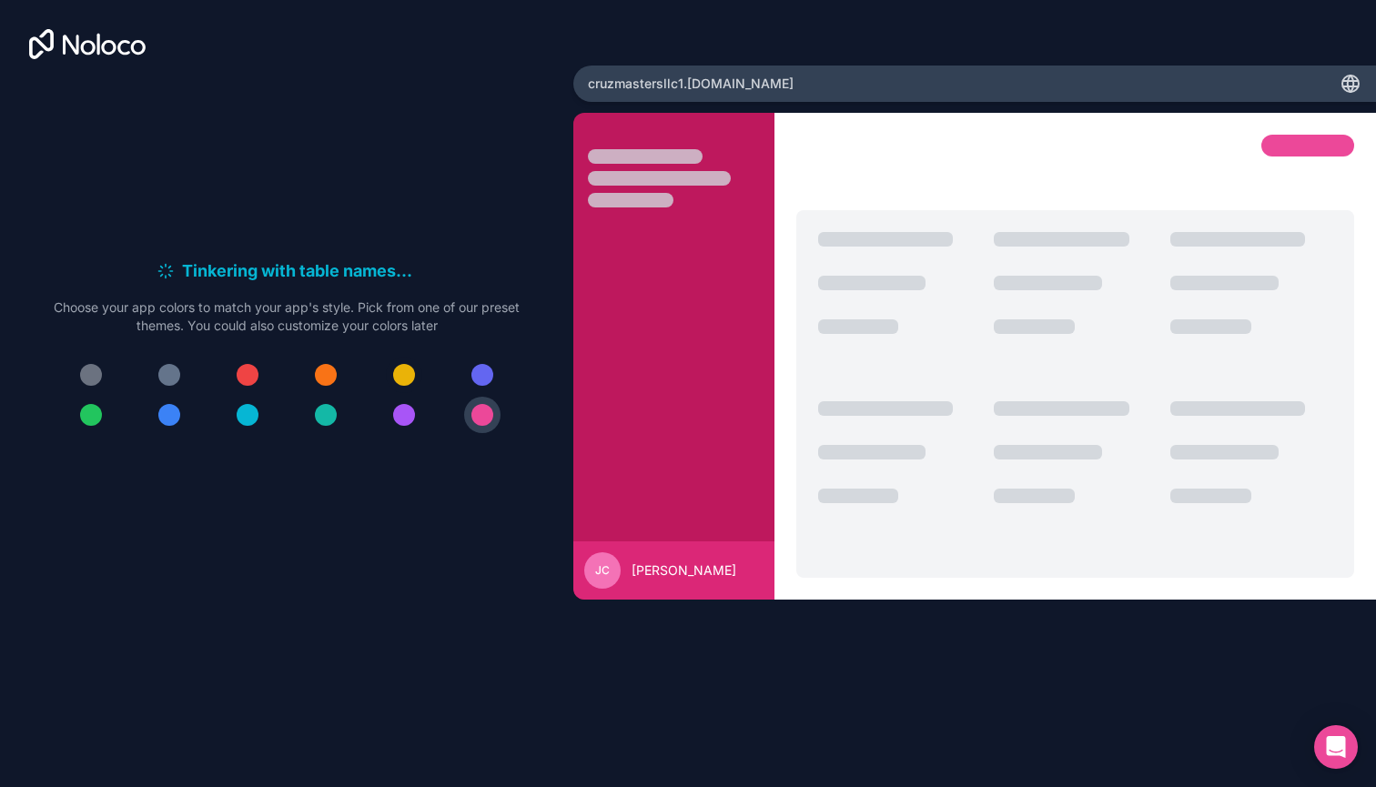
click at [411, 383] on div at bounding box center [404, 375] width 22 height 22
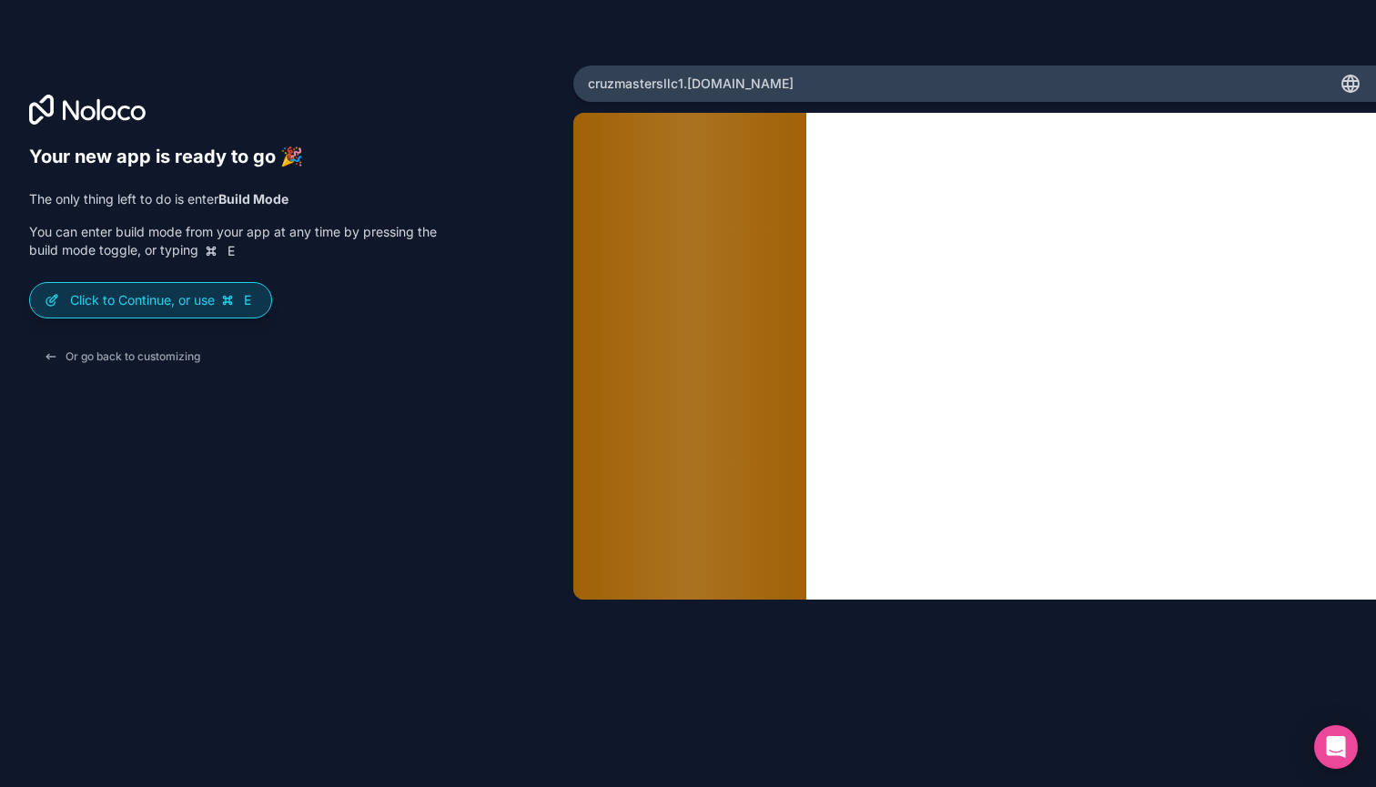
click at [240, 310] on div "Click to Continue, or use E" at bounding box center [150, 300] width 241 height 35
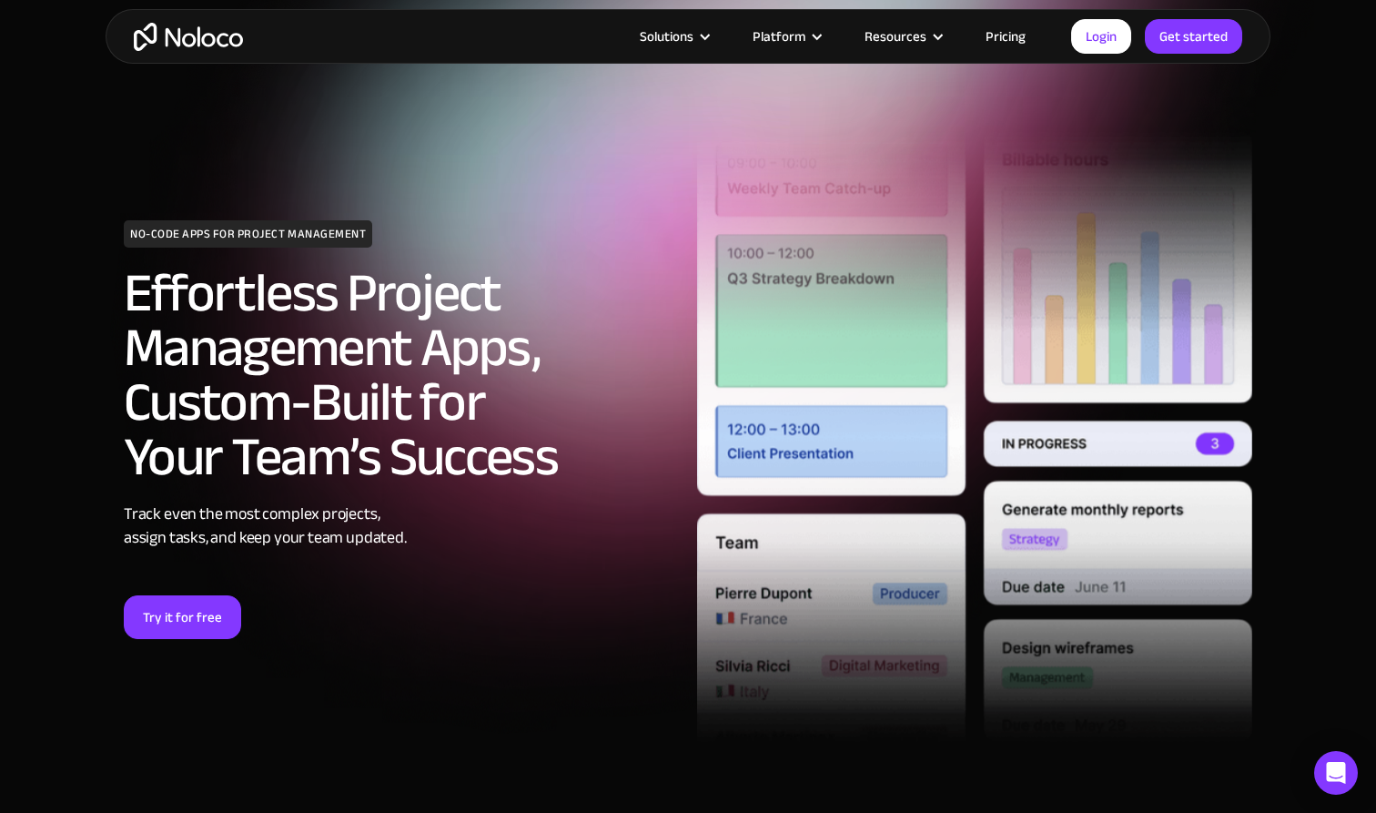
scroll to position [40, 0]
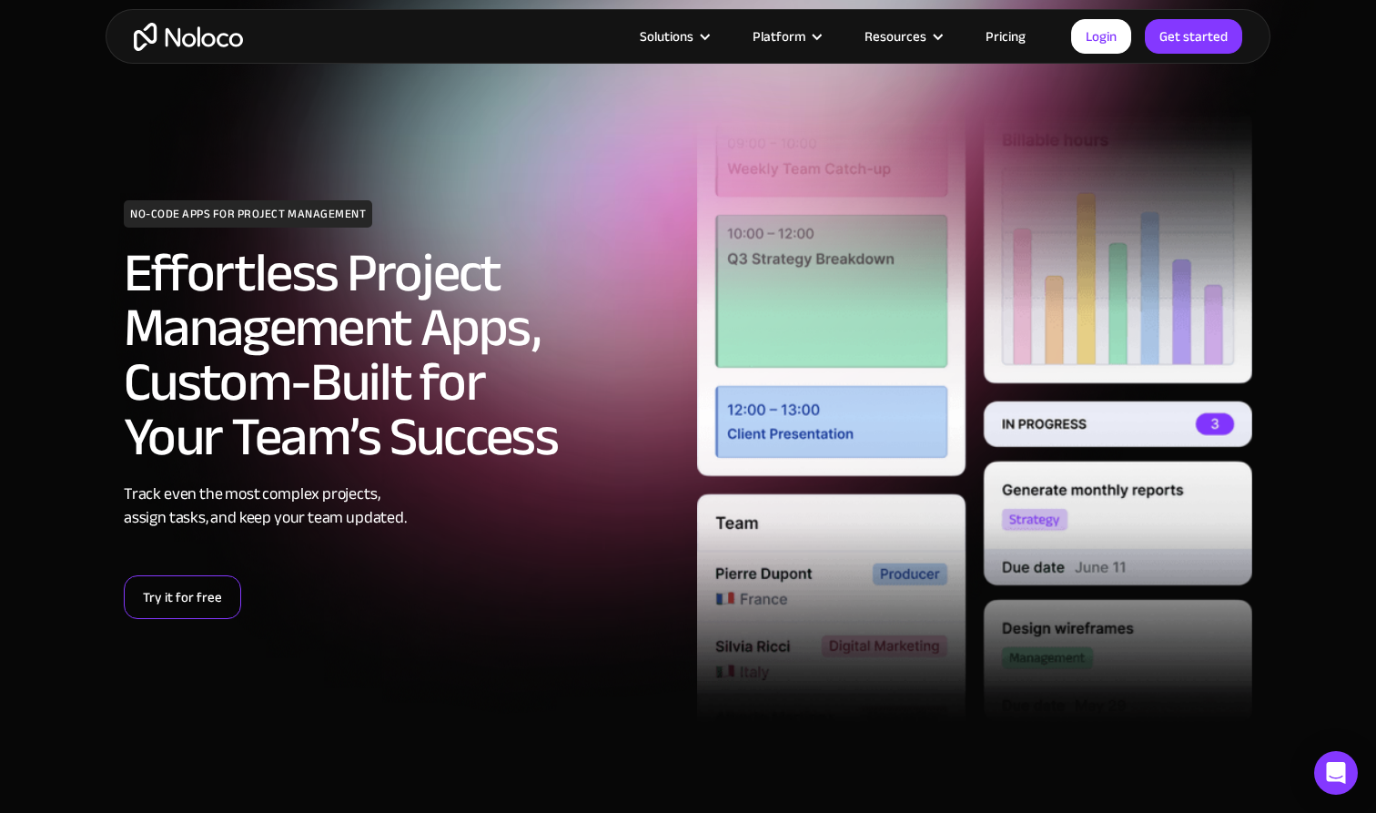
click at [187, 596] on link "Try it for free" at bounding box center [182, 597] width 117 height 44
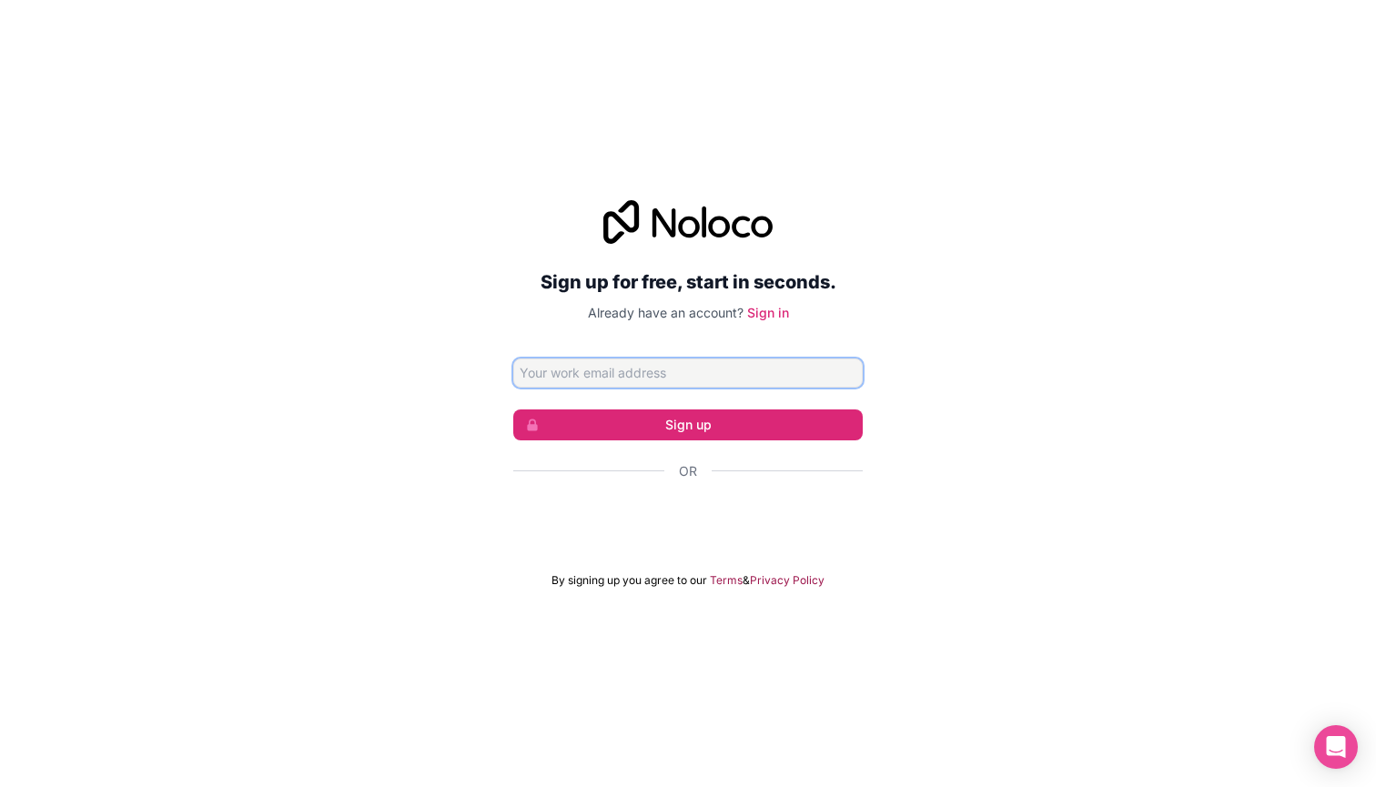
type input "[PERSON_NAME][EMAIL_ADDRESS][PERSON_NAME][DOMAIN_NAME]"
click at [777, 310] on link "Sign in" at bounding box center [768, 312] width 42 height 15
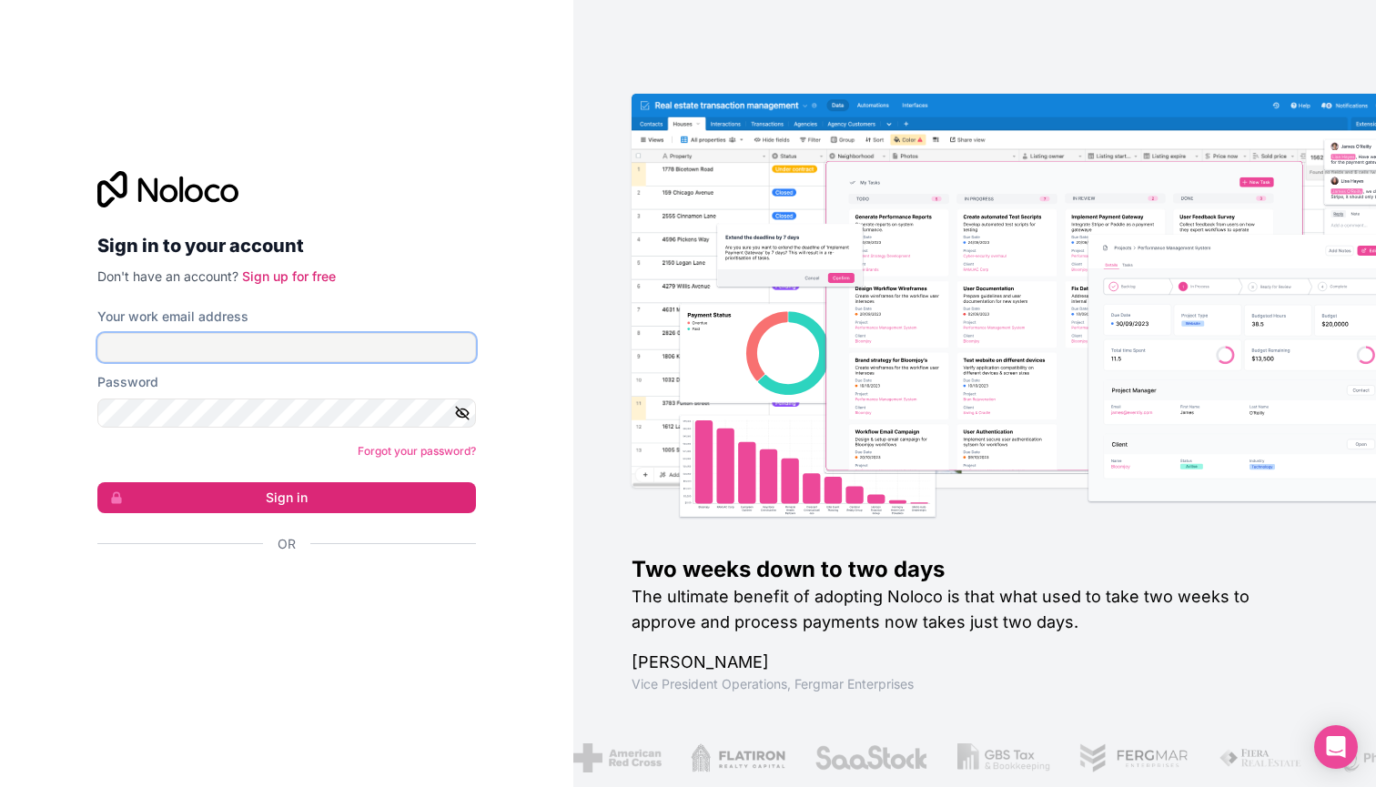
type input "[PERSON_NAME][EMAIL_ADDRESS][PERSON_NAME][DOMAIN_NAME]"
click at [287, 497] on button "Sign in" at bounding box center [286, 497] width 379 height 31
